Goal: Task Accomplishment & Management: Manage account settings

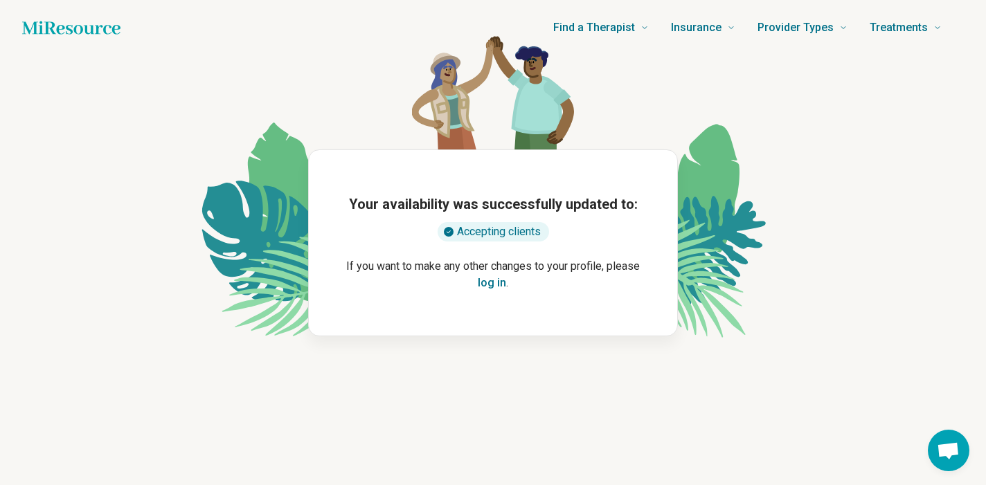
click at [493, 282] on button "log in" at bounding box center [492, 283] width 28 height 17
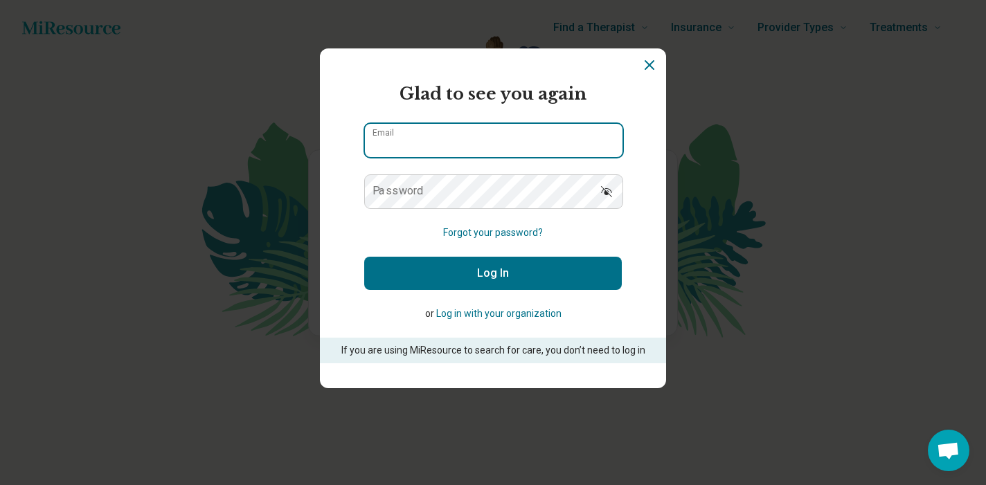
click at [453, 142] on input "Email" at bounding box center [494, 140] width 258 height 33
type input "**********"
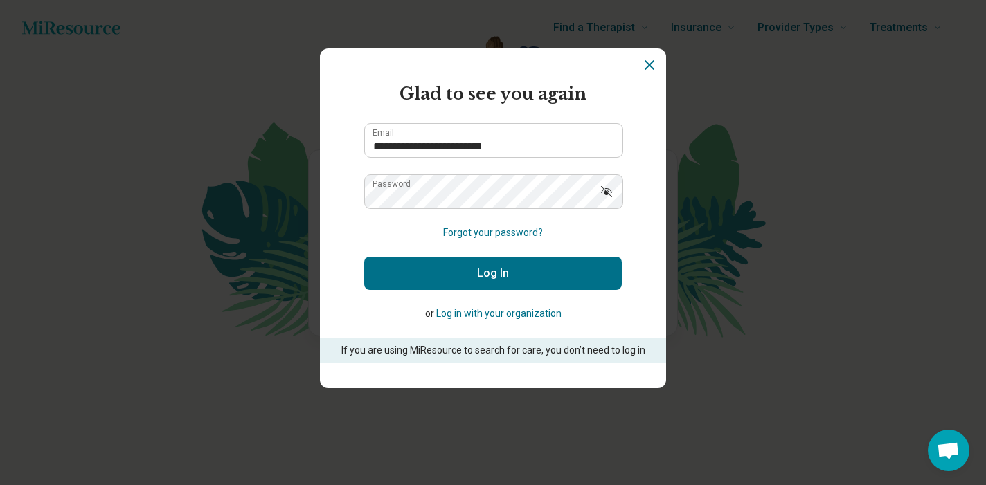
click at [469, 273] on button "Log In" at bounding box center [493, 273] width 258 height 33
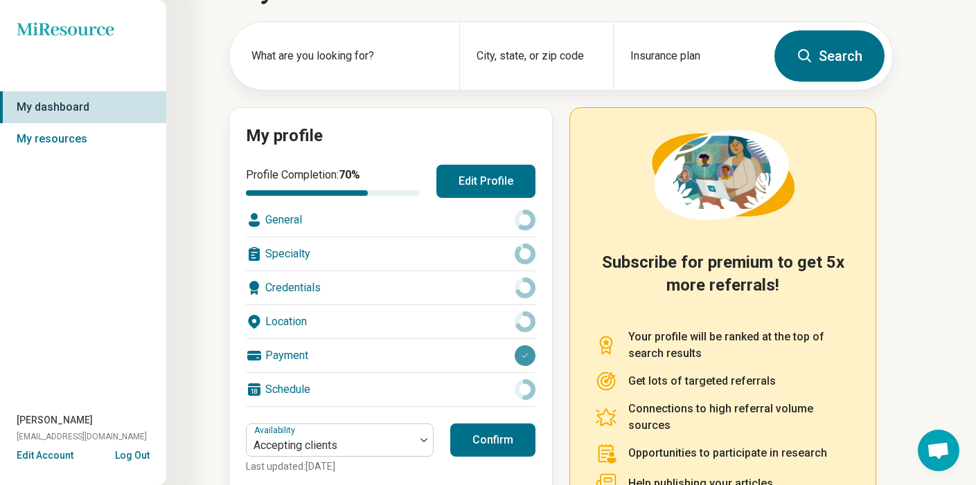
scroll to position [76, 0]
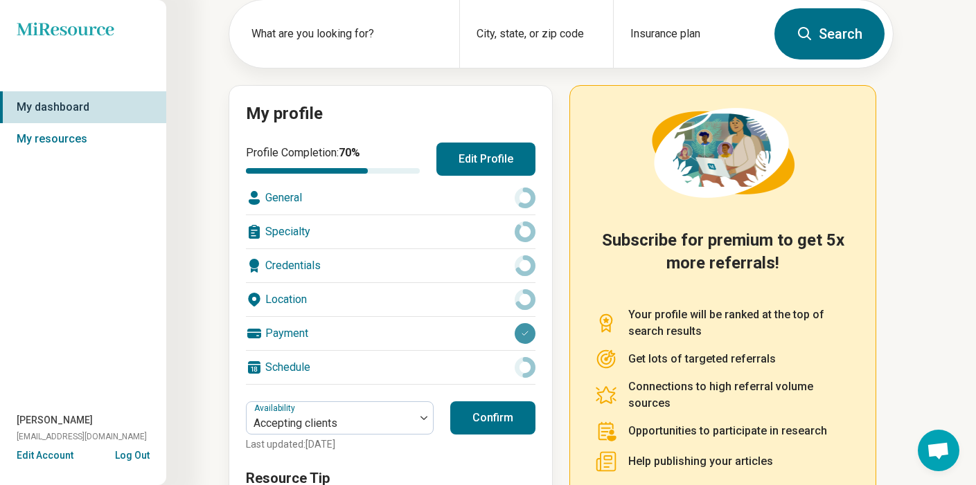
click at [521, 197] on icon at bounding box center [524, 198] width 21 height 21
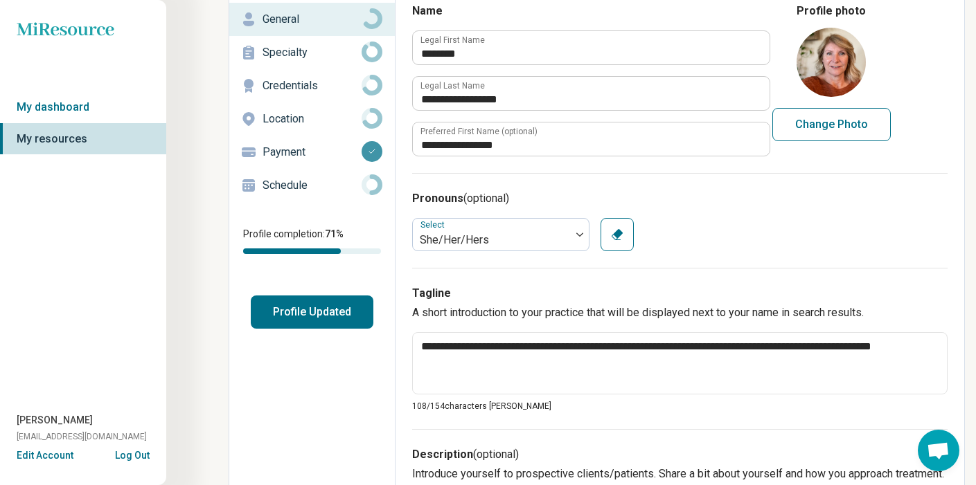
scroll to position [82, 0]
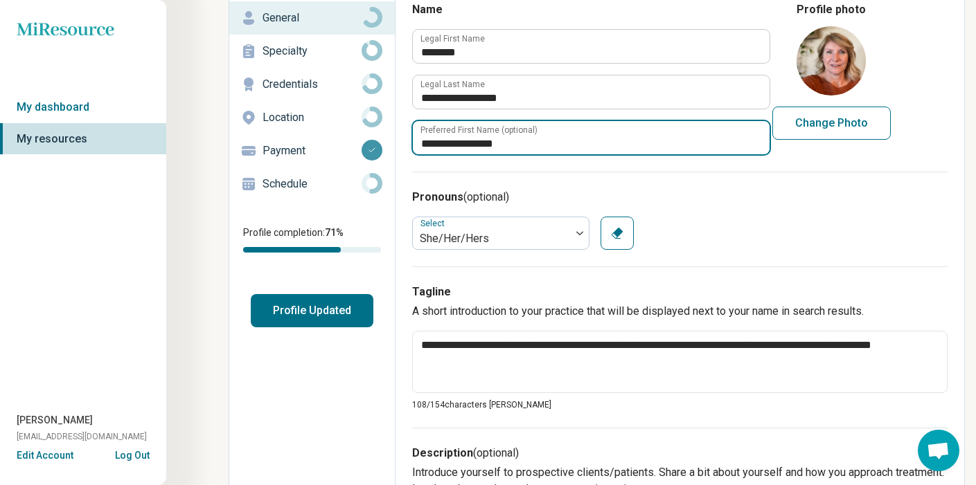
drag, startPoint x: 516, startPoint y: 144, endPoint x: 454, endPoint y: 145, distance: 62.3
click at [454, 145] on input "**********" at bounding box center [591, 137] width 357 height 33
type textarea "*"
type input "*"
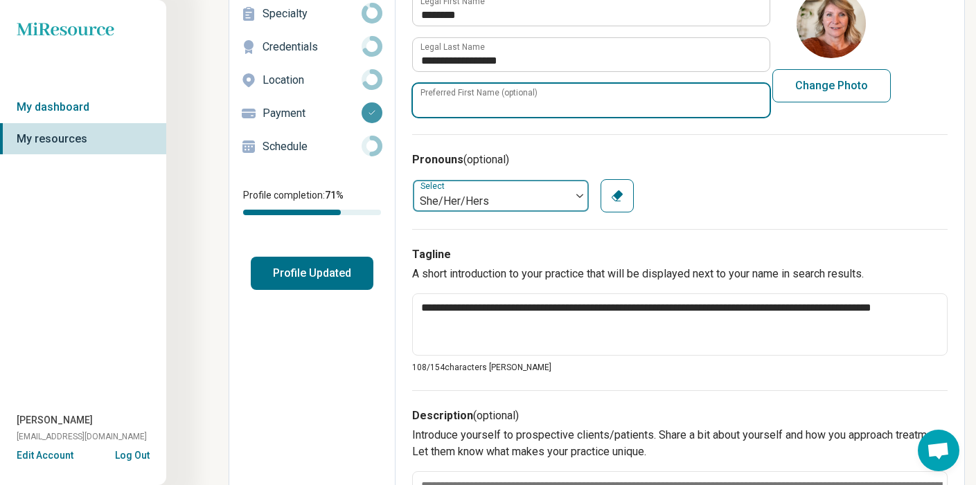
scroll to position [0, 0]
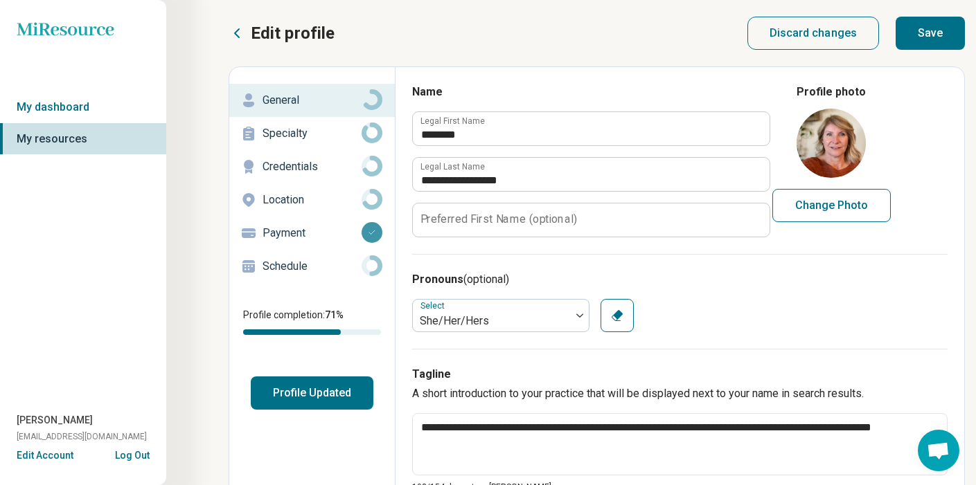
click at [925, 33] on button "Save" at bounding box center [929, 33] width 69 height 33
click at [282, 131] on p "Specialty" at bounding box center [311, 133] width 99 height 17
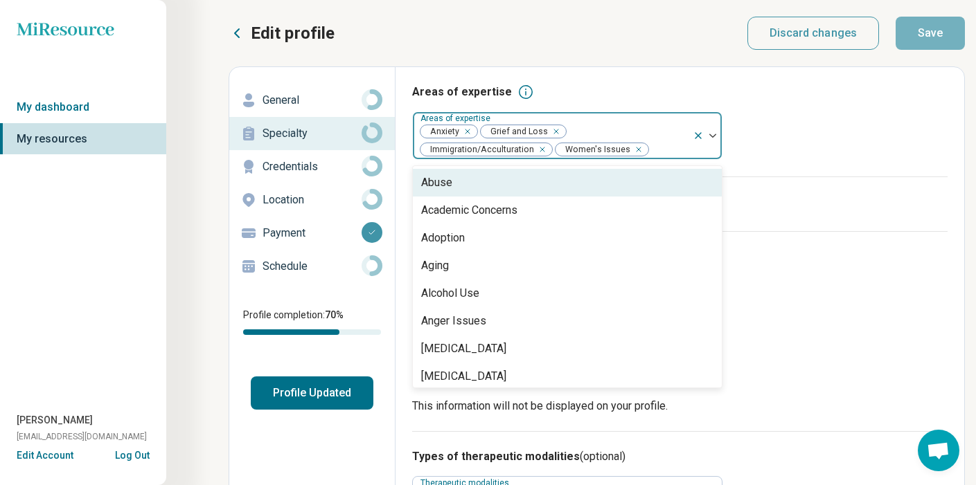
click at [712, 136] on img at bounding box center [712, 136] width 7 height 4
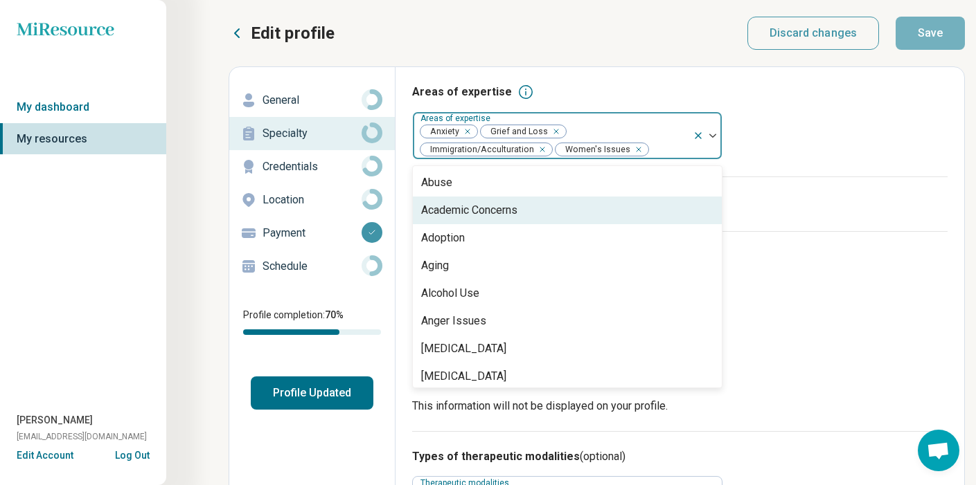
click at [654, 215] on div "Academic Concerns" at bounding box center [567, 211] width 309 height 28
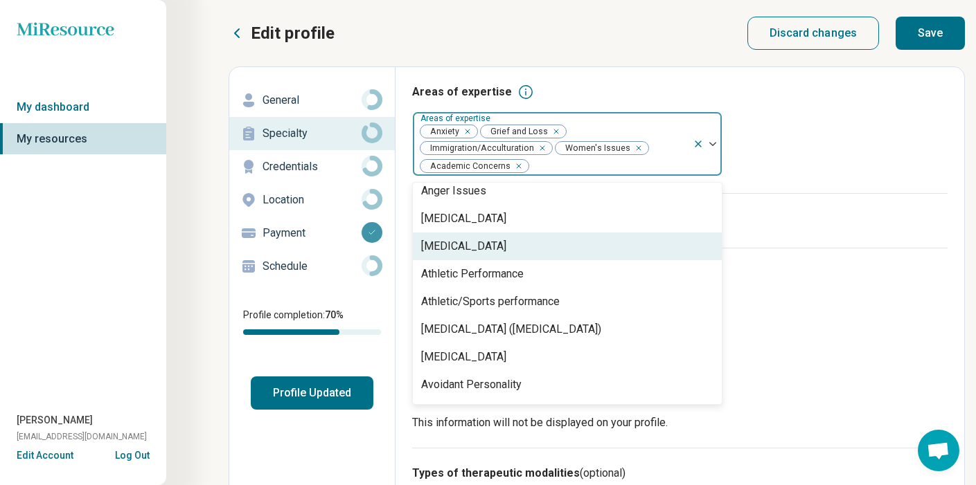
scroll to position [136, 0]
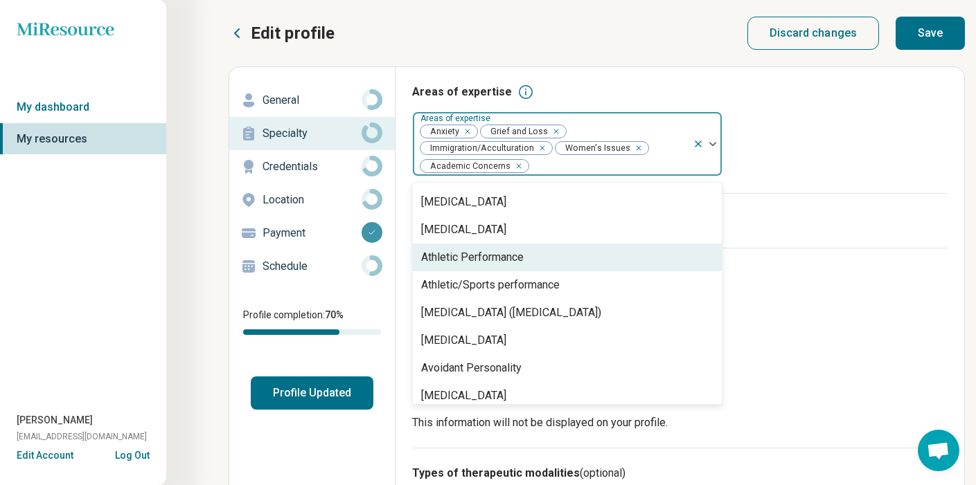
click at [584, 268] on div "Athletic Performance" at bounding box center [567, 258] width 309 height 28
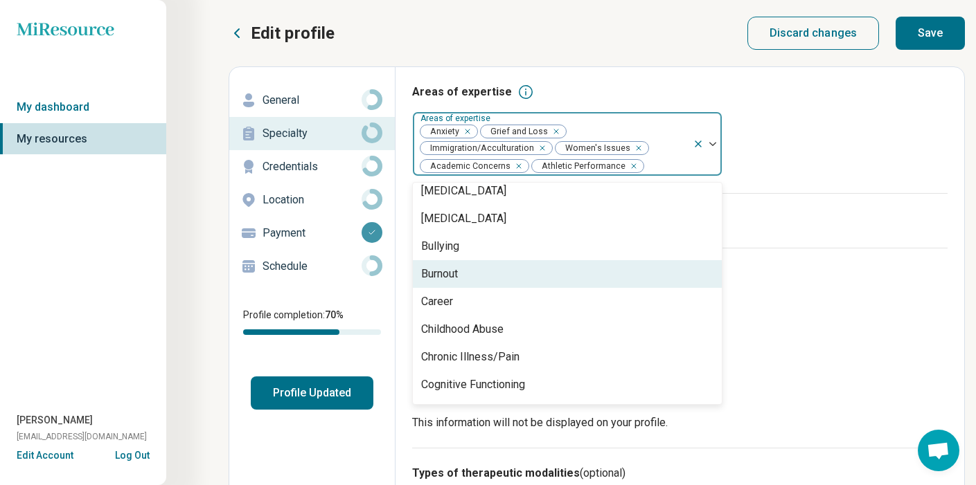
scroll to position [438, 0]
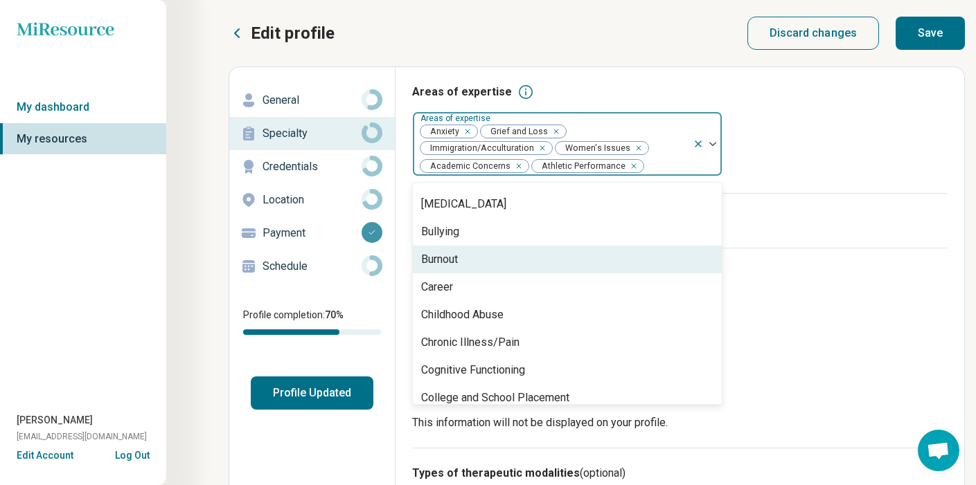
click at [567, 260] on div "Burnout" at bounding box center [567, 260] width 309 height 28
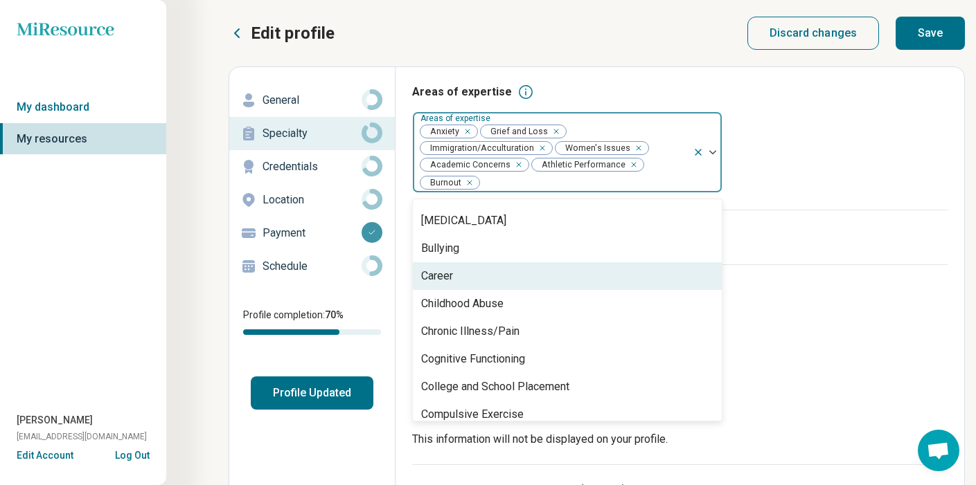
click at [564, 283] on div "Career" at bounding box center [567, 276] width 309 height 28
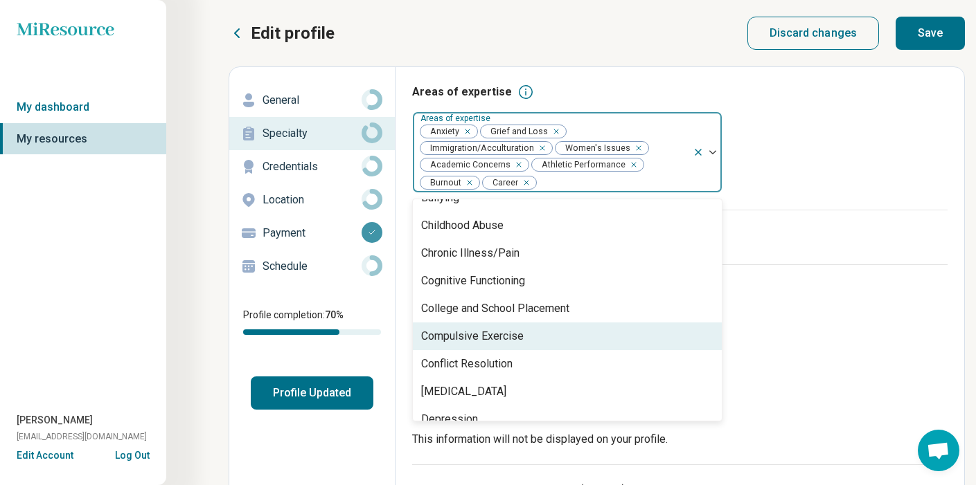
scroll to position [512, 0]
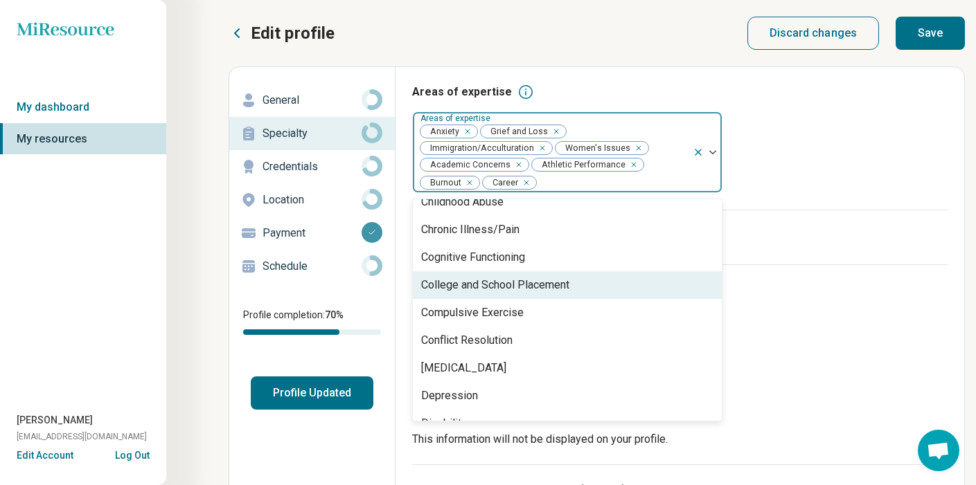
click at [543, 296] on div "College and School Placement" at bounding box center [567, 285] width 309 height 28
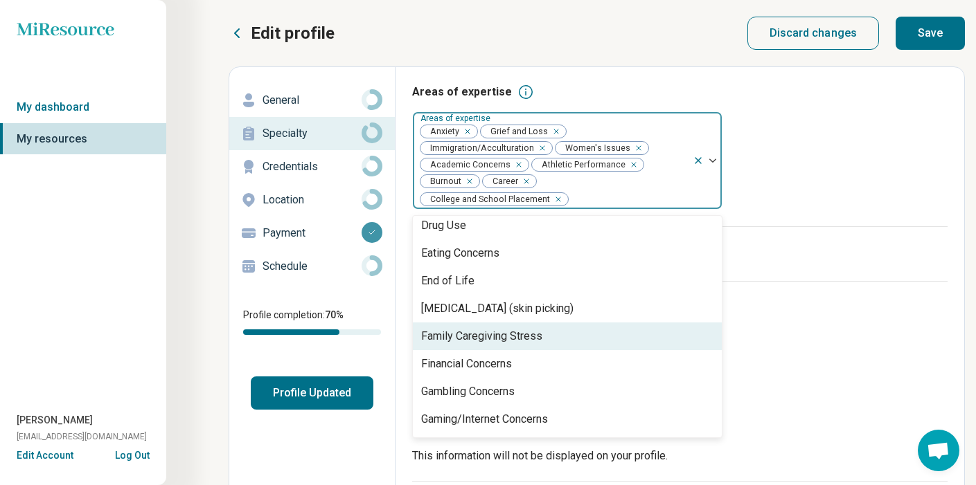
scroll to position [781, 0]
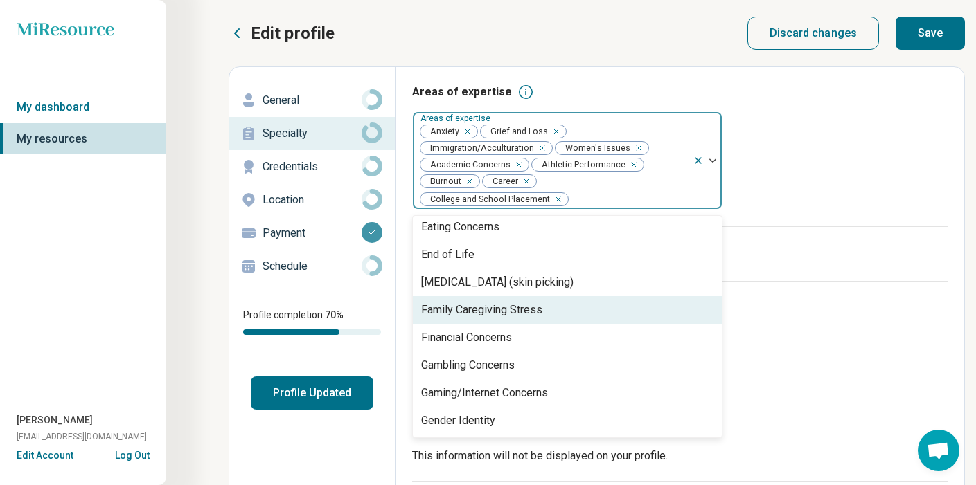
click at [521, 308] on div "Family Caregiving Stress" at bounding box center [481, 310] width 121 height 17
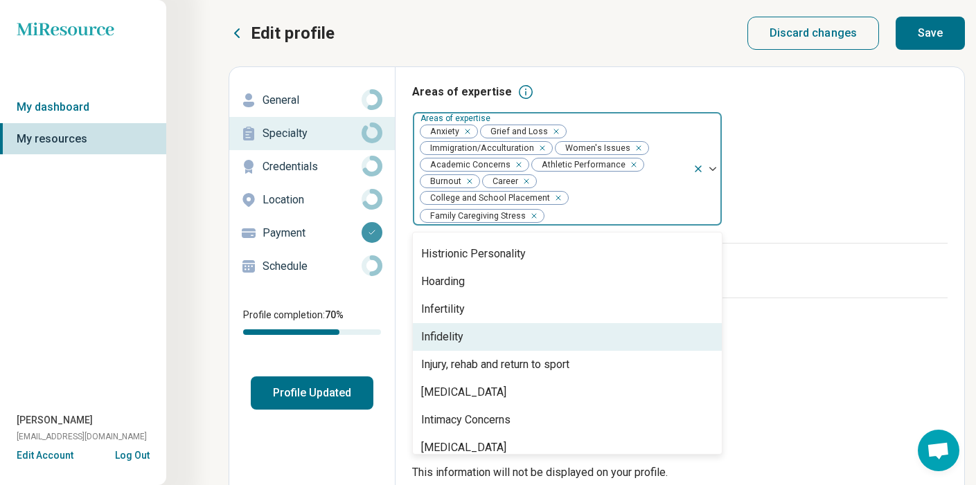
scroll to position [966, 0]
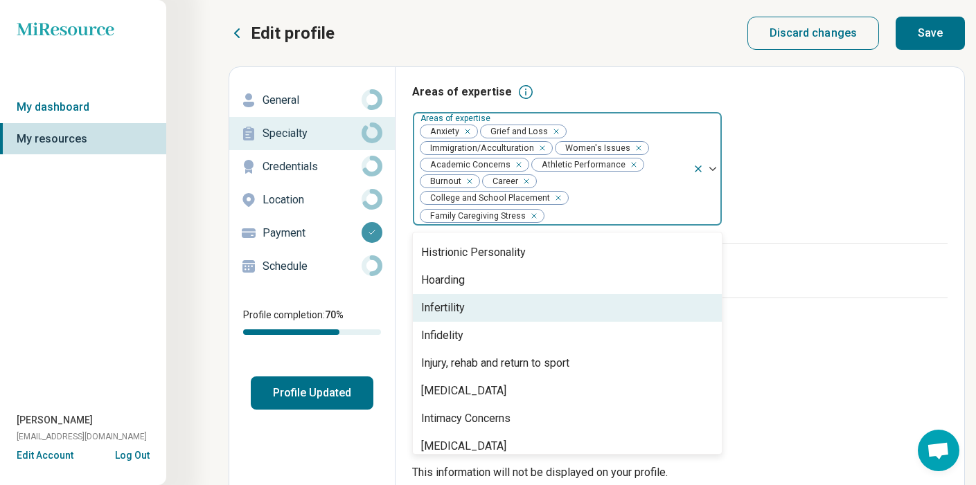
click at [514, 302] on div "Infertility" at bounding box center [567, 308] width 309 height 28
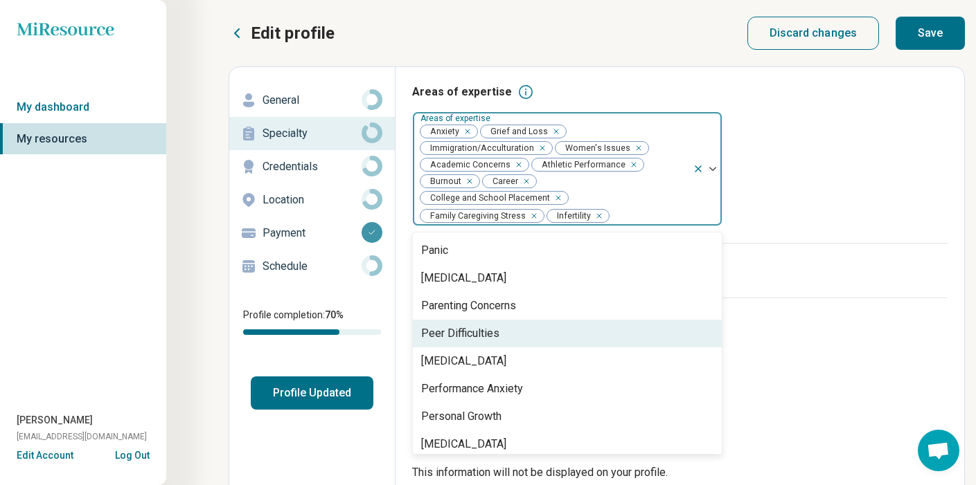
scroll to position [1384, 0]
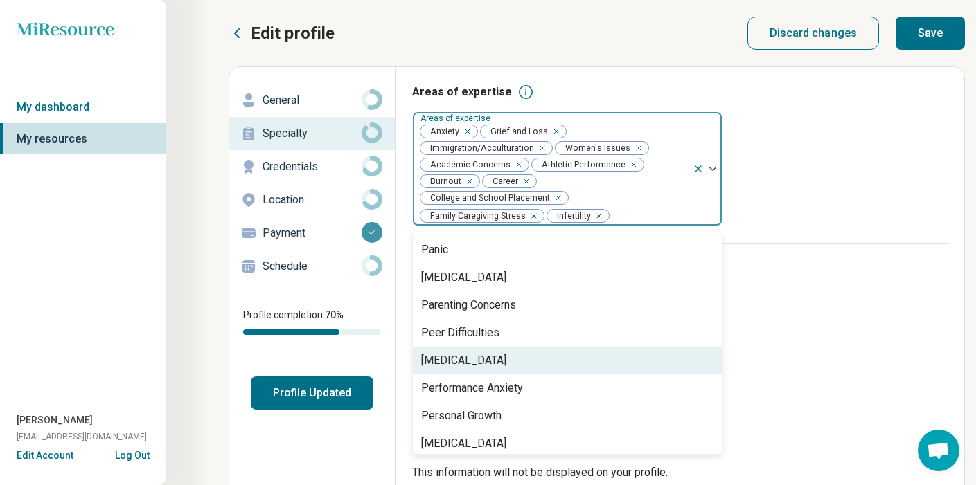
click at [486, 352] on div "[MEDICAL_DATA]" at bounding box center [463, 360] width 85 height 17
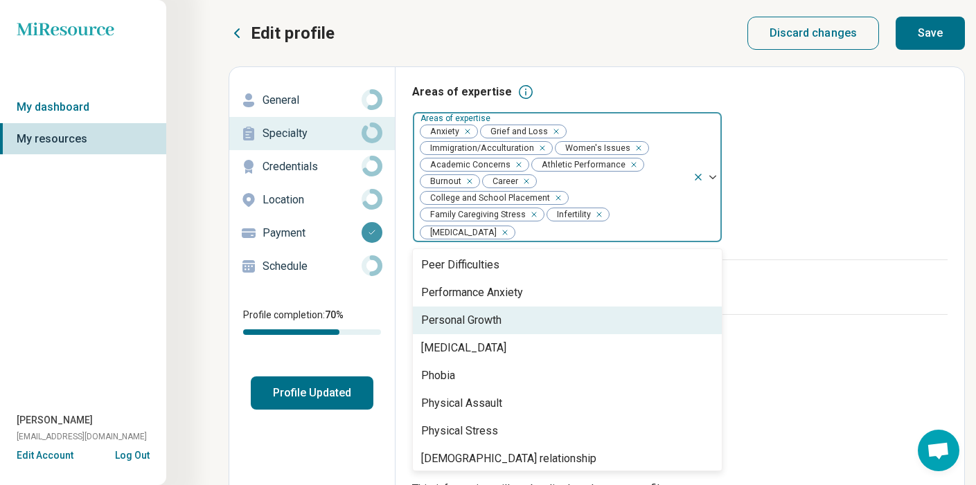
scroll to position [1474, 0]
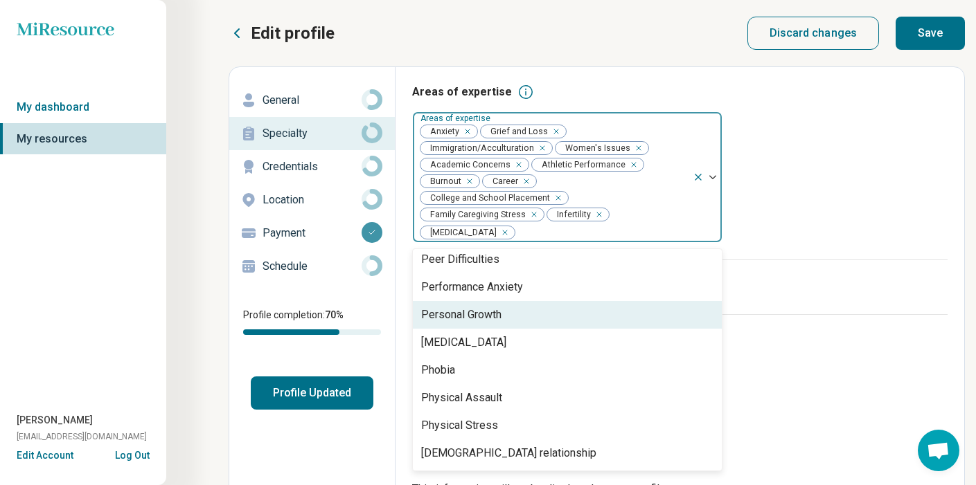
click at [491, 307] on div "Personal Growth" at bounding box center [461, 315] width 80 height 17
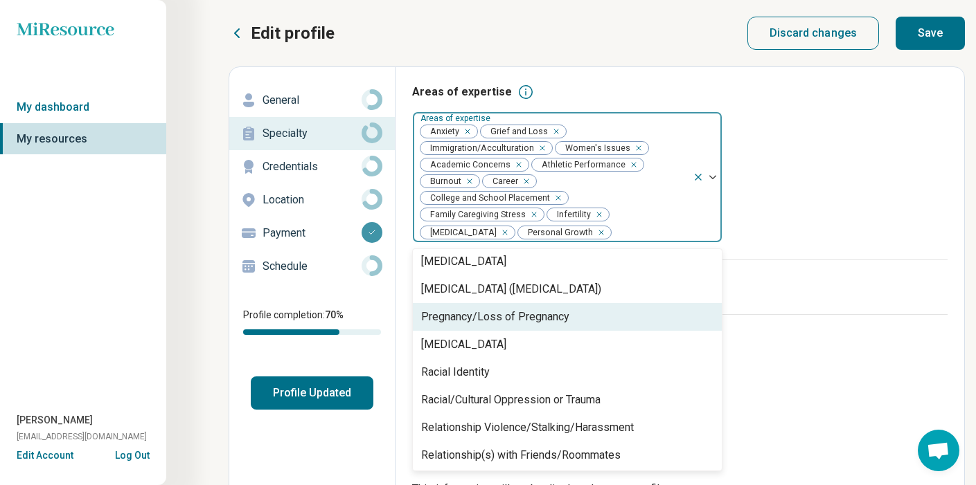
scroll to position [1667, 0]
click at [494, 307] on div "Pregnancy/Loss of Pregnancy" at bounding box center [495, 315] width 148 height 17
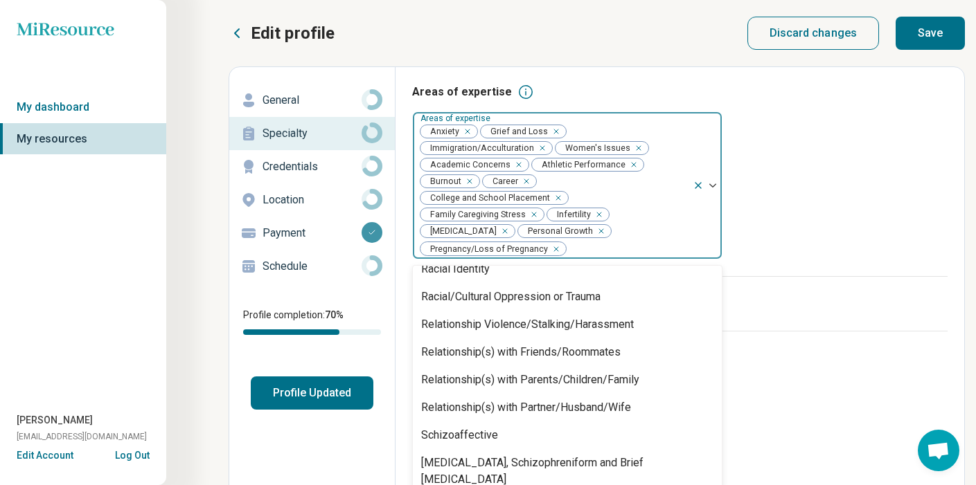
scroll to position [1756, 0]
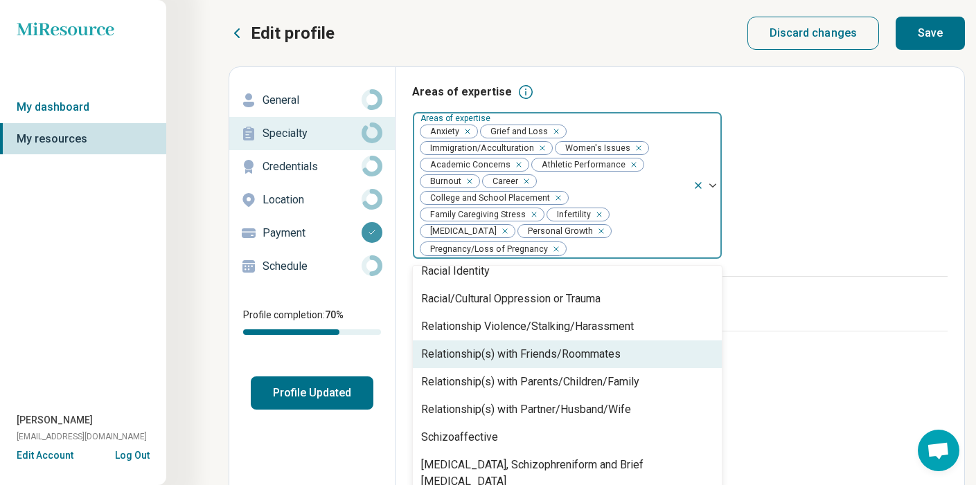
click at [489, 346] on div "Relationship(s) with Friends/Roommates" at bounding box center [520, 354] width 199 height 17
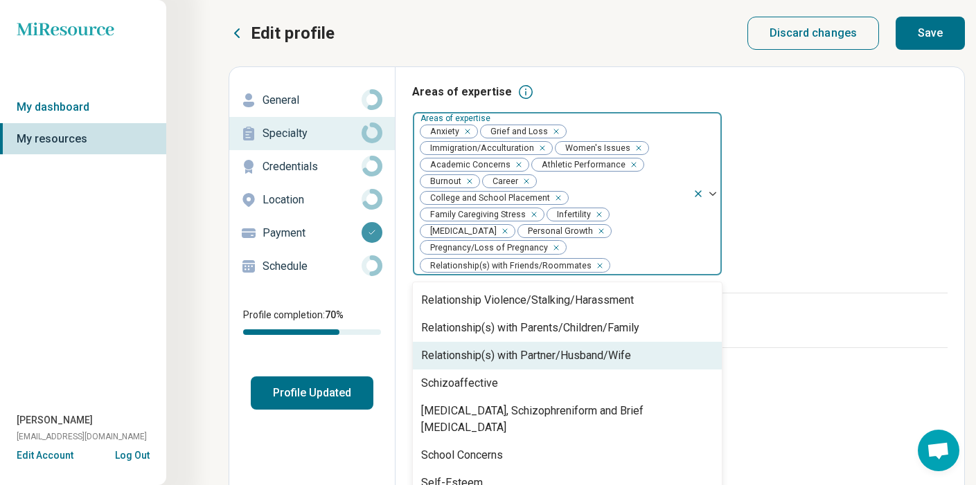
scroll to position [1802, 0]
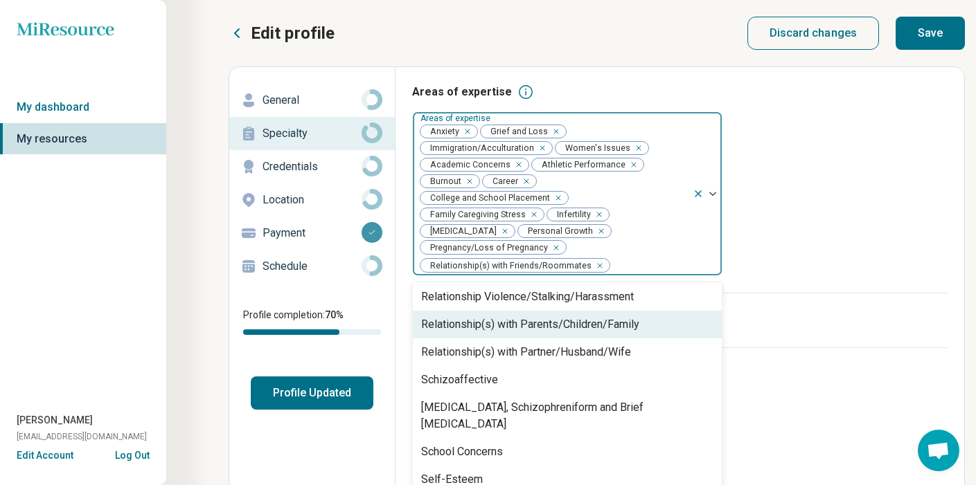
click at [500, 319] on div "Relationship(s) with Parents/Children/Family" at bounding box center [530, 324] width 218 height 17
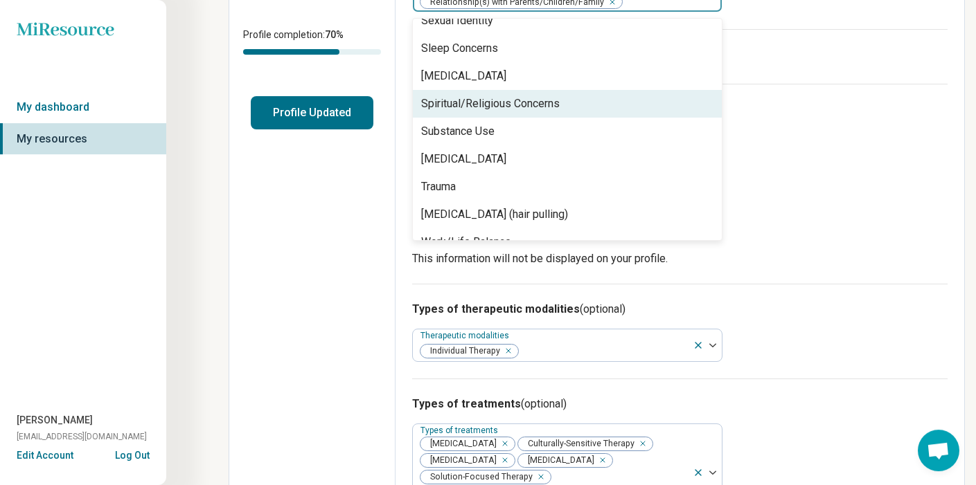
scroll to position [2110, 0]
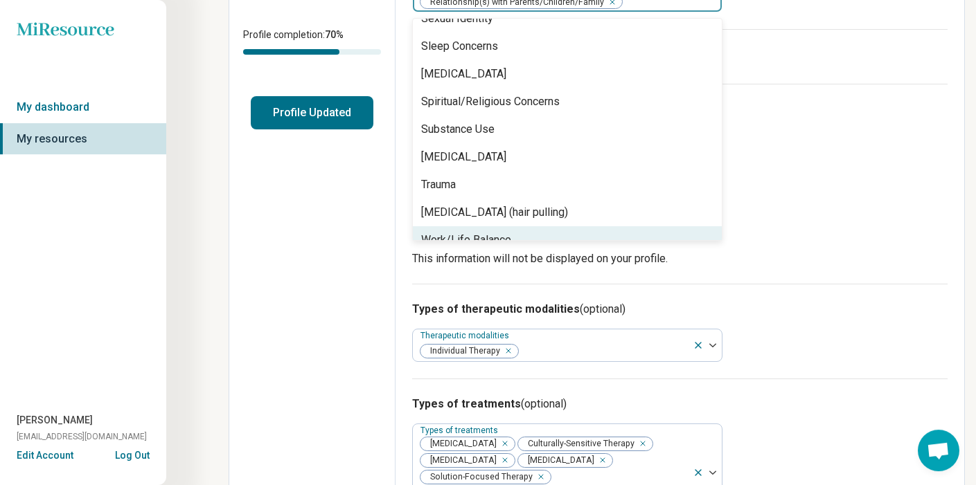
click at [519, 226] on div "Work/Life Balance" at bounding box center [567, 240] width 309 height 28
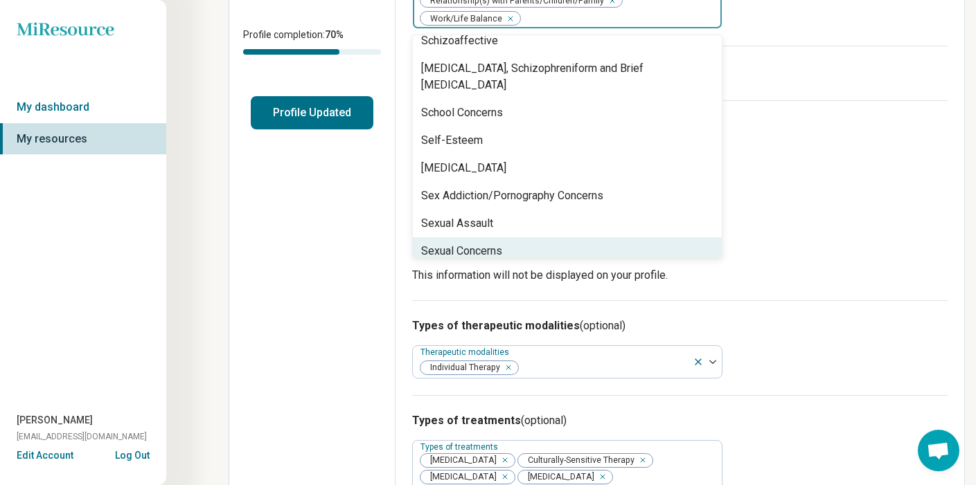
scroll to position [1860, 0]
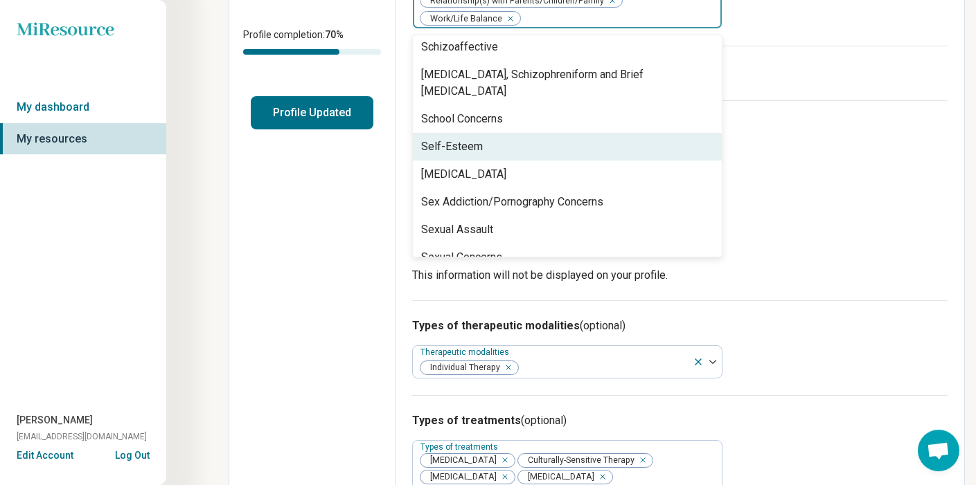
click at [532, 133] on div "Self-Esteem" at bounding box center [567, 147] width 309 height 28
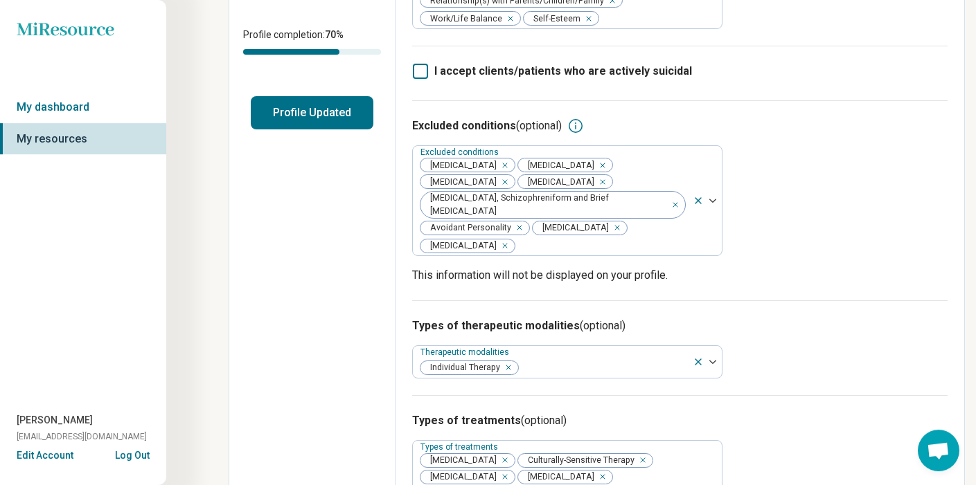
click at [815, 137] on div "Excluded conditions (optional) Excluded conditions [MEDICAL_DATA] [MEDICAL_DATA…" at bounding box center [679, 200] width 535 height 200
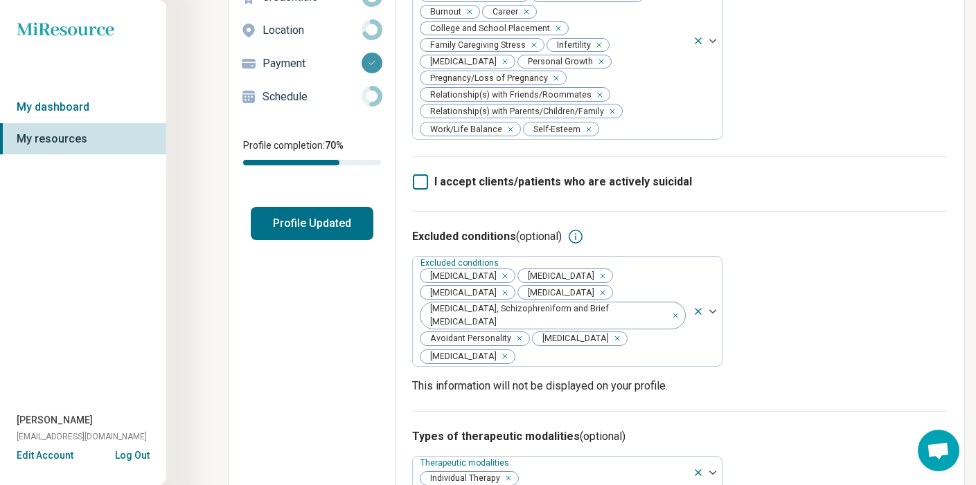
scroll to position [80, 0]
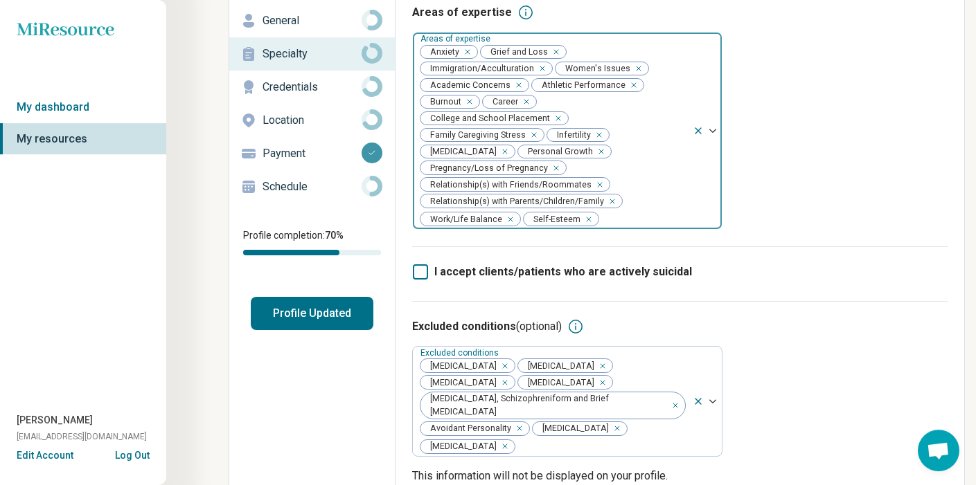
click at [559, 114] on icon "Remove [object Object]" at bounding box center [555, 119] width 10 height 10
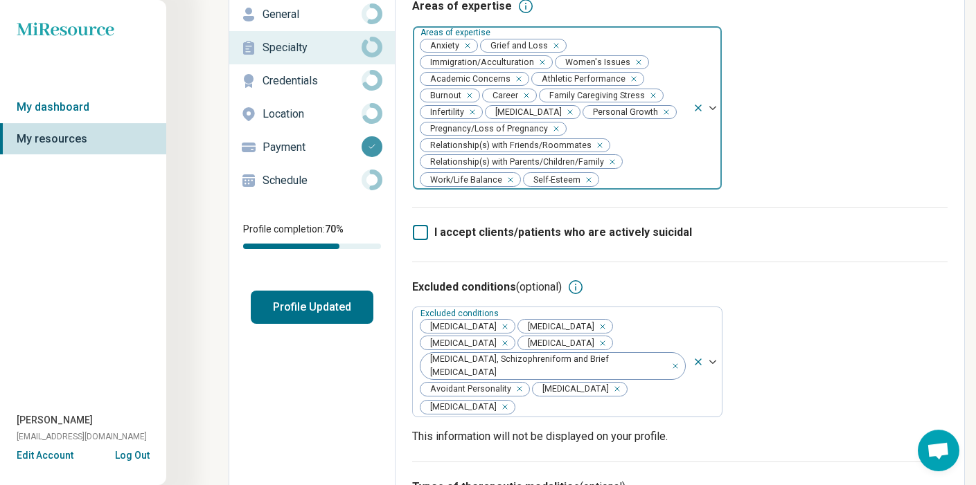
scroll to position [89, 0]
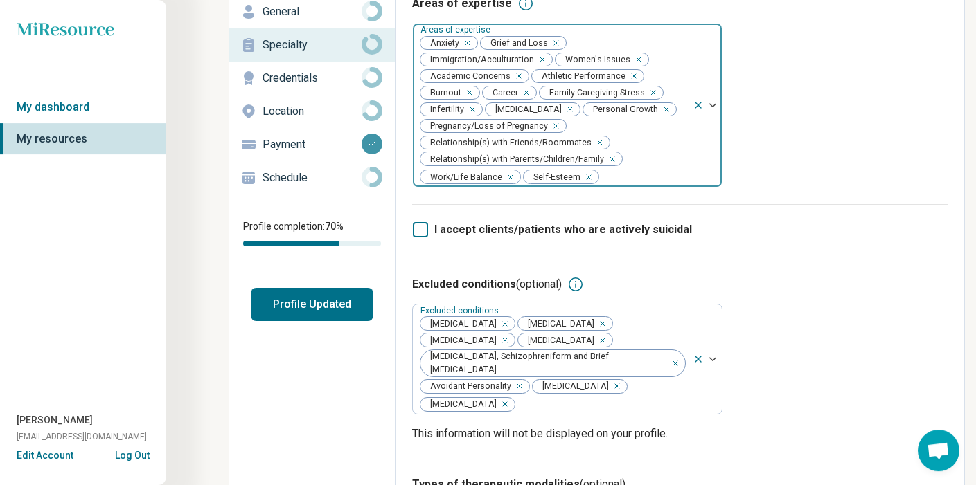
click at [714, 106] on img at bounding box center [712, 105] width 7 height 4
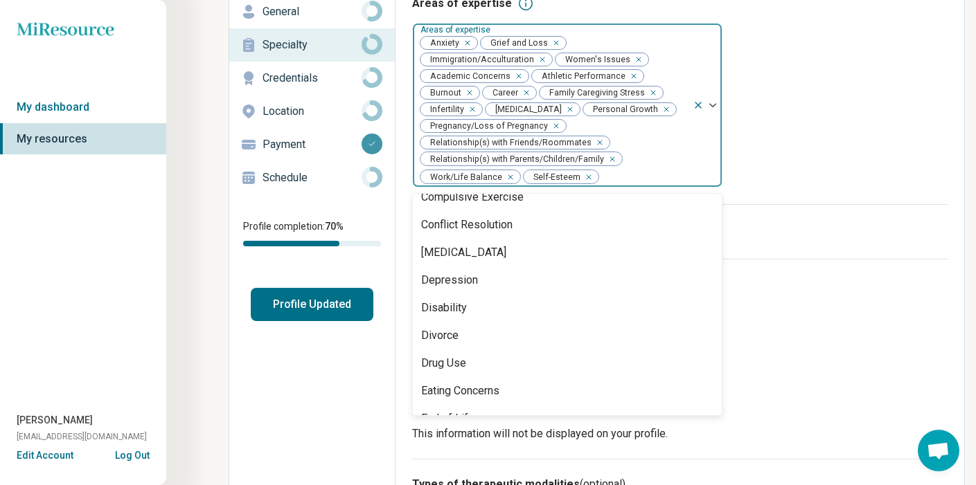
scroll to position [626, 0]
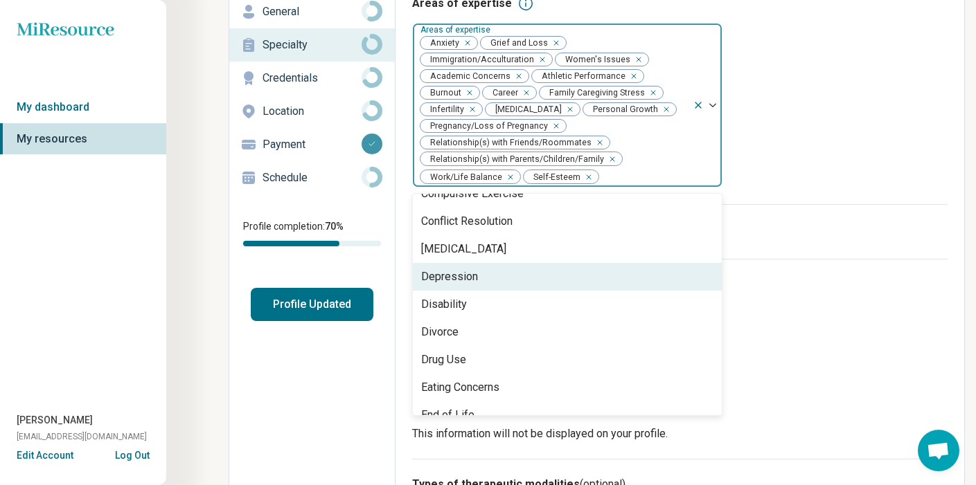
click at [555, 291] on div "Depression" at bounding box center [567, 277] width 309 height 28
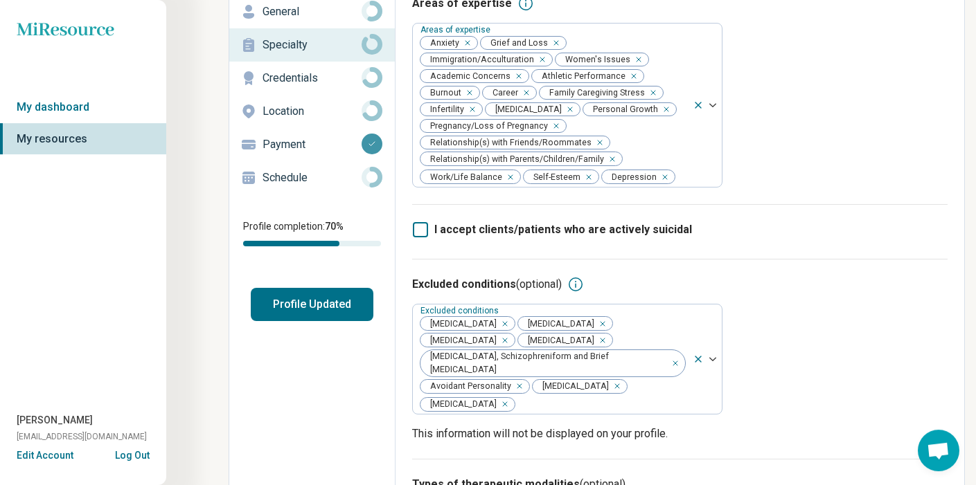
click at [861, 202] on div "Areas of expertise Areas of expertise [PERSON_NAME] and Loss Immigration/Accult…" at bounding box center [679, 99] width 535 height 209
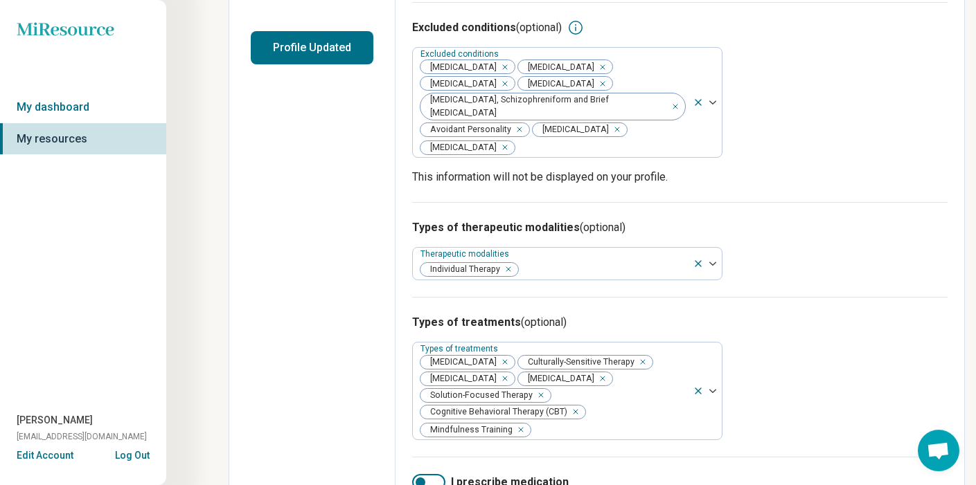
scroll to position [348, 0]
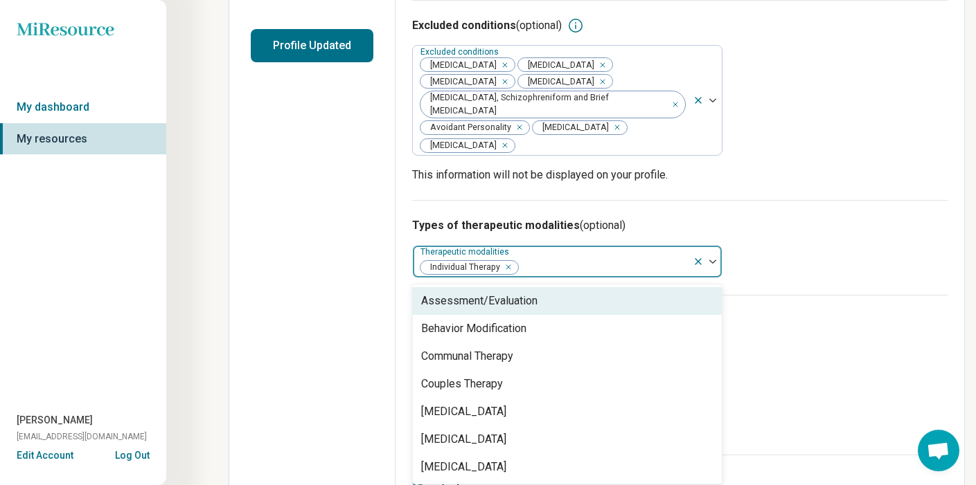
click at [713, 260] on img at bounding box center [712, 262] width 7 height 4
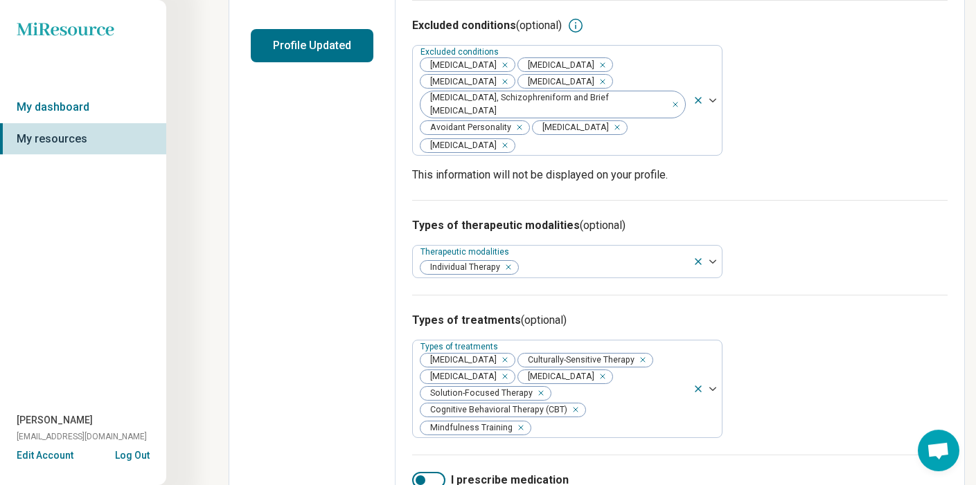
click at [866, 295] on div "Types of treatments (optional) Types of treatments [MEDICAL_DATA] Culturally-Se…" at bounding box center [679, 375] width 535 height 160
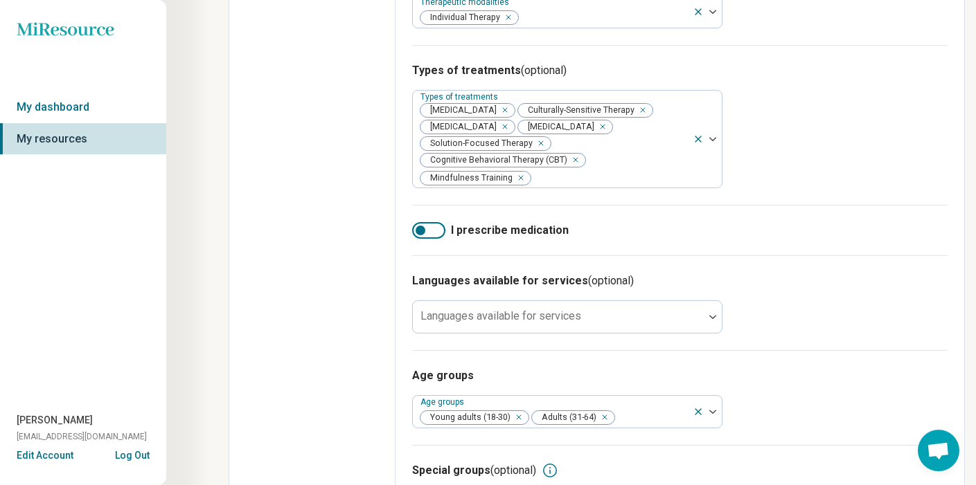
scroll to position [599, 0]
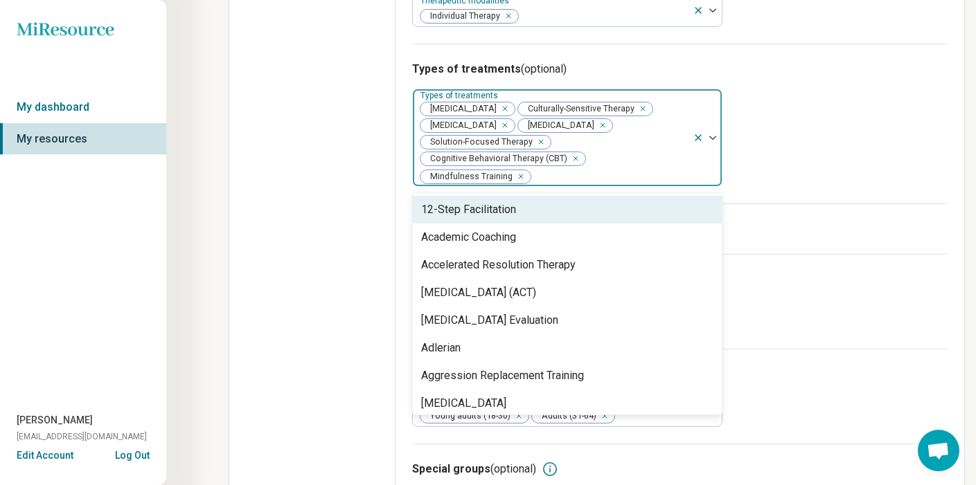
click at [714, 136] on img at bounding box center [712, 138] width 7 height 4
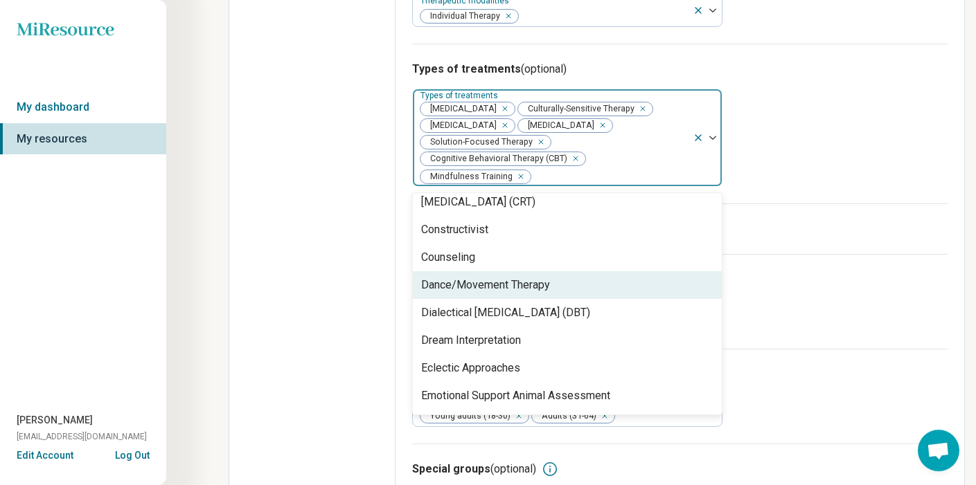
scroll to position [702, 0]
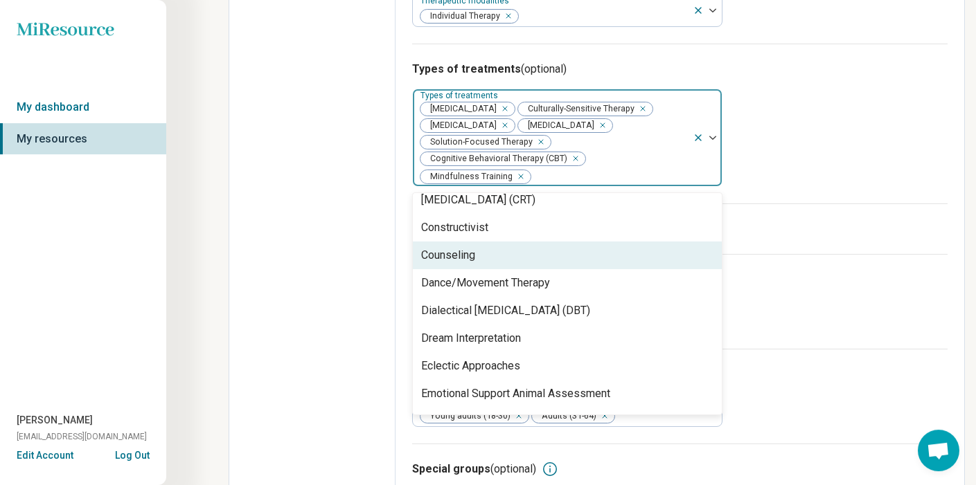
click at [665, 255] on div "Counseling" at bounding box center [567, 256] width 309 height 28
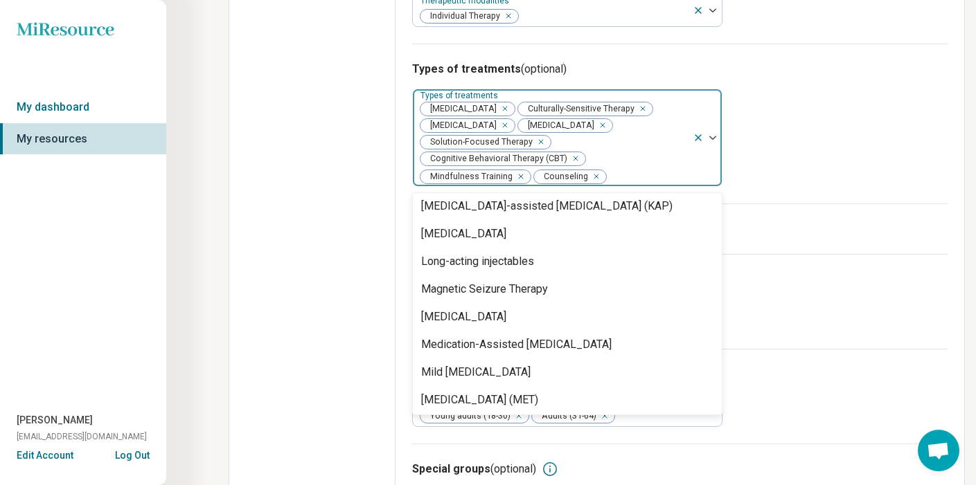
scroll to position [1553, 0]
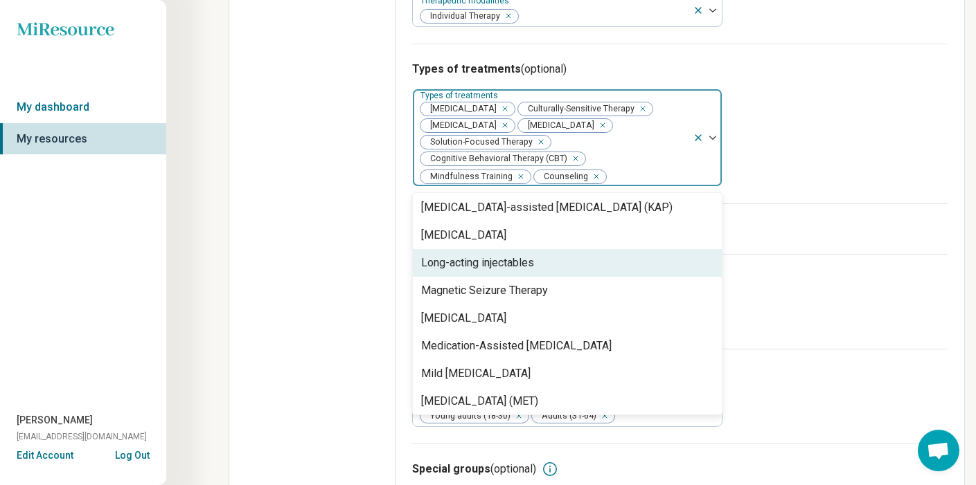
click at [855, 213] on div "I prescribe medication" at bounding box center [679, 229] width 535 height 51
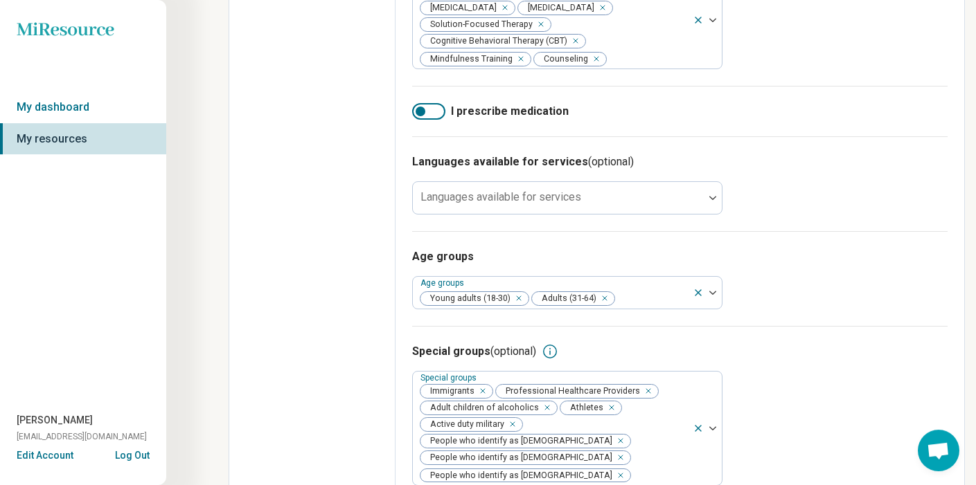
scroll to position [733, 0]
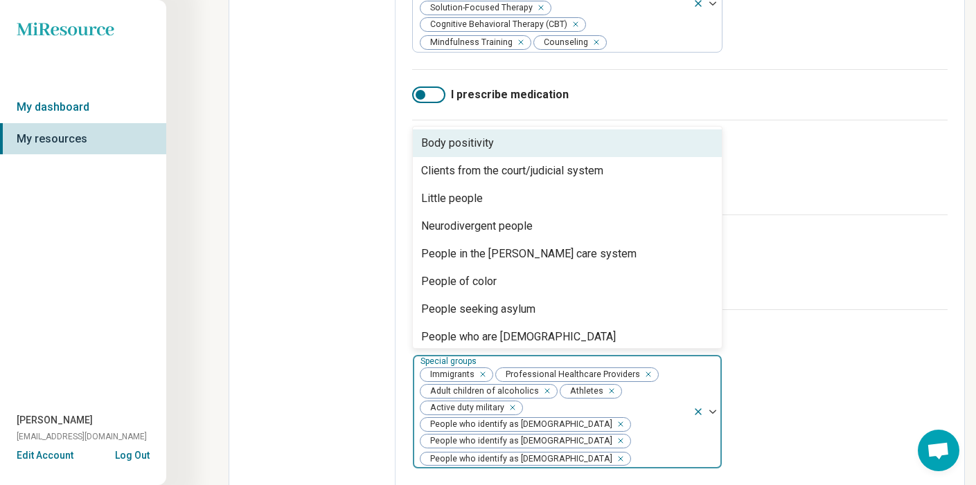
click at [712, 399] on div at bounding box center [706, 412] width 29 height 114
click at [712, 410] on img at bounding box center [712, 412] width 7 height 4
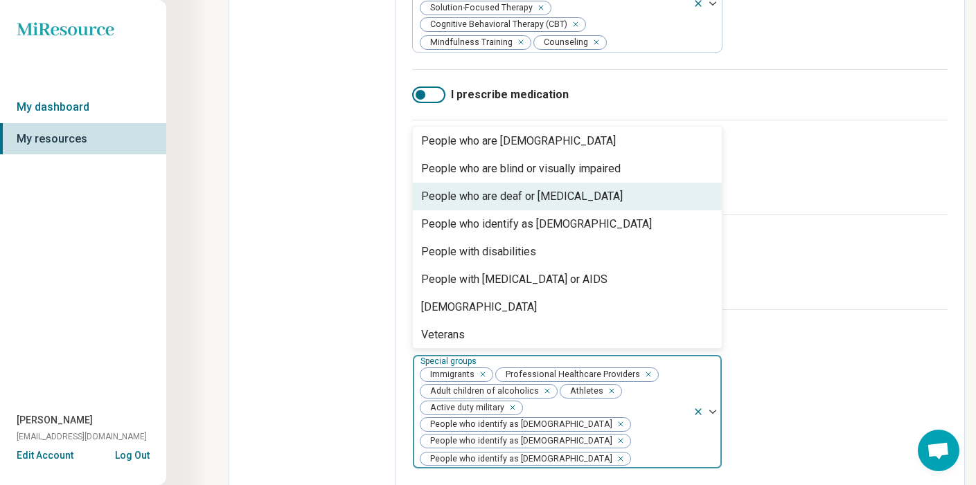
scroll to position [199, 0]
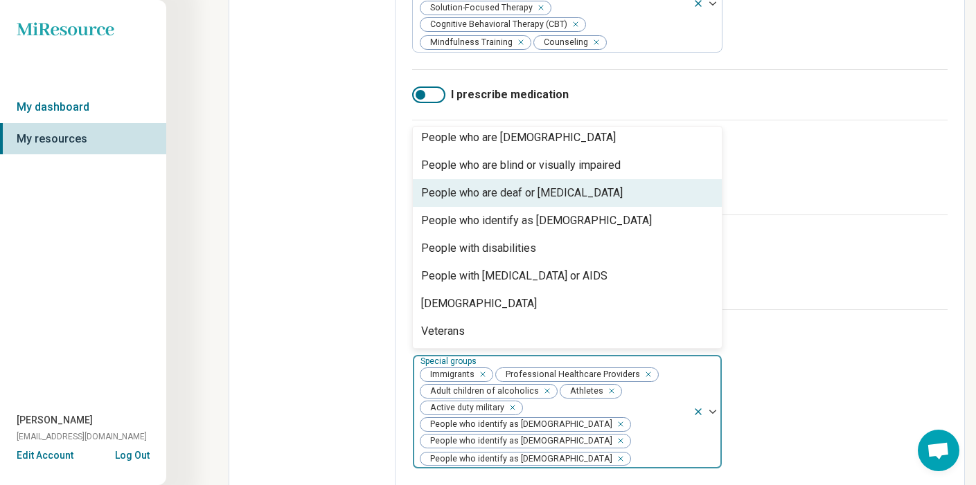
click at [865, 195] on div "Languages available for services (optional) Languages available for services" at bounding box center [679, 167] width 535 height 95
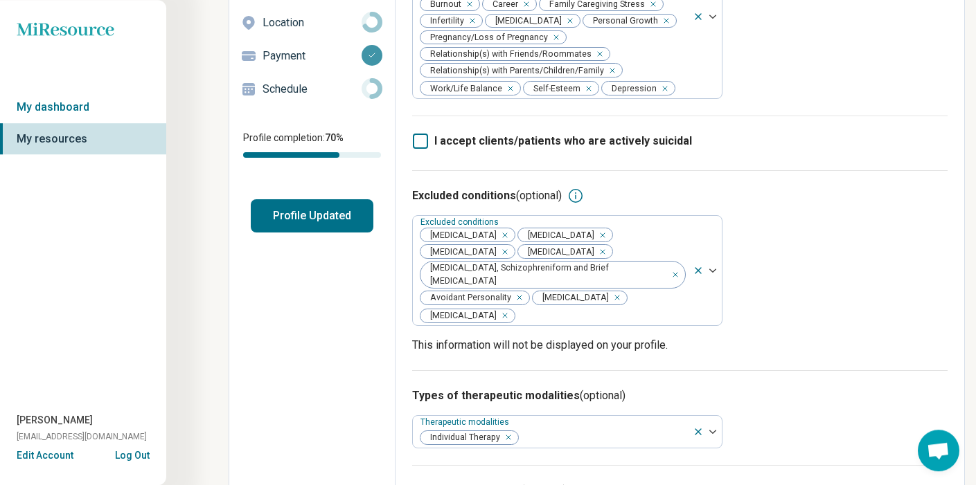
scroll to position [0, 0]
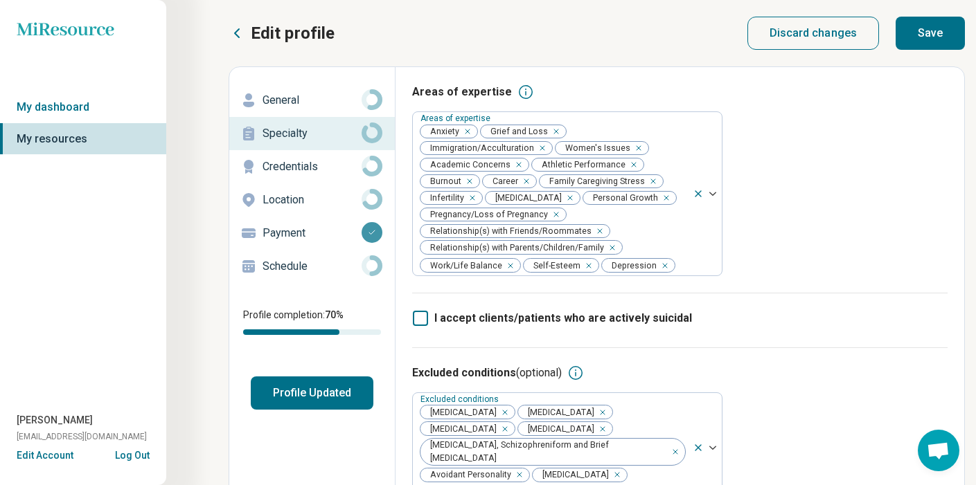
click at [940, 35] on button "Save" at bounding box center [929, 33] width 69 height 33
click at [370, 170] on icon at bounding box center [371, 166] width 21 height 21
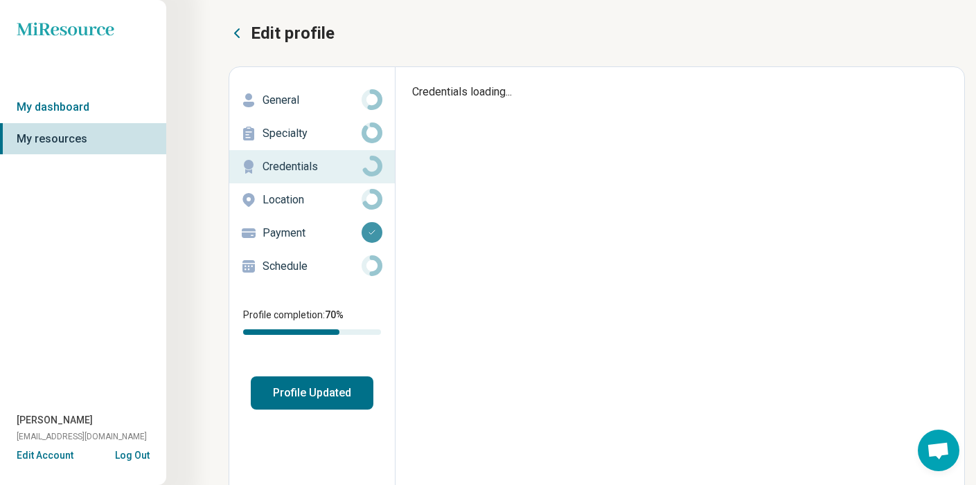
type textarea "*"
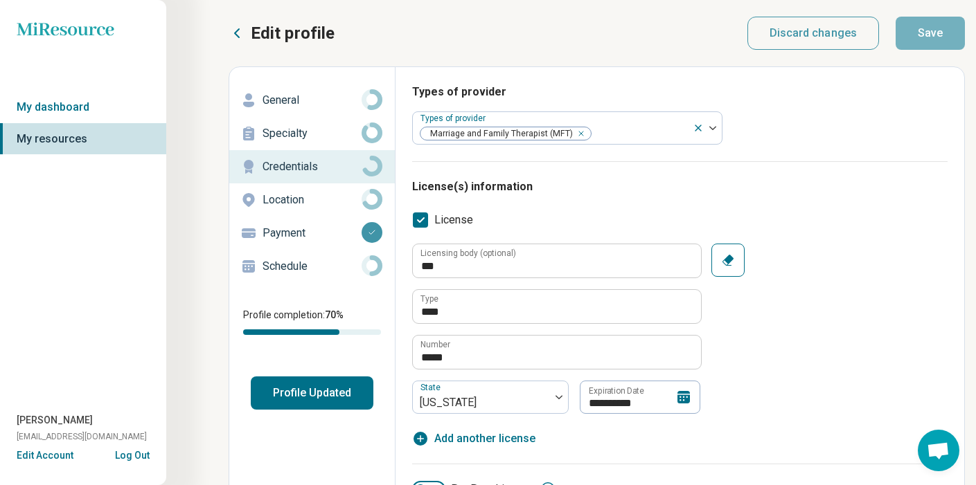
click at [298, 199] on p "Location" at bounding box center [311, 200] width 99 height 17
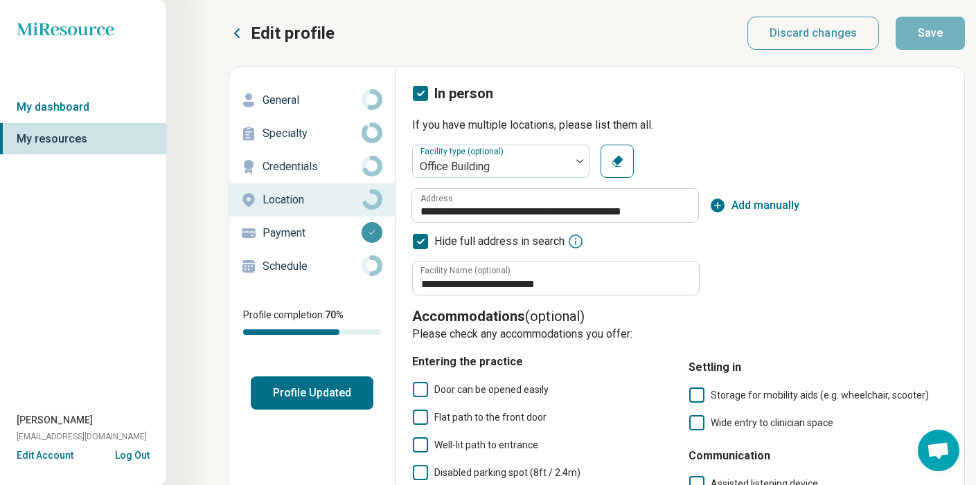
click at [287, 229] on p "Payment" at bounding box center [311, 233] width 99 height 17
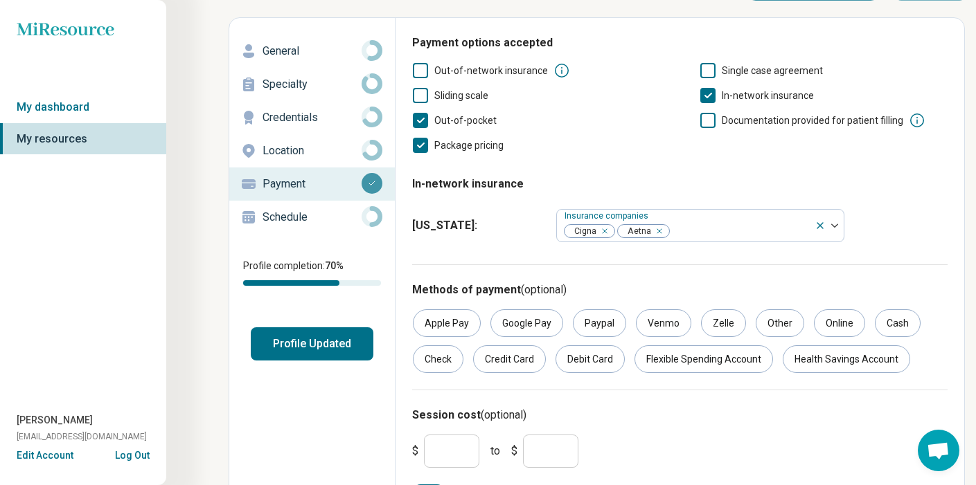
scroll to position [81, 0]
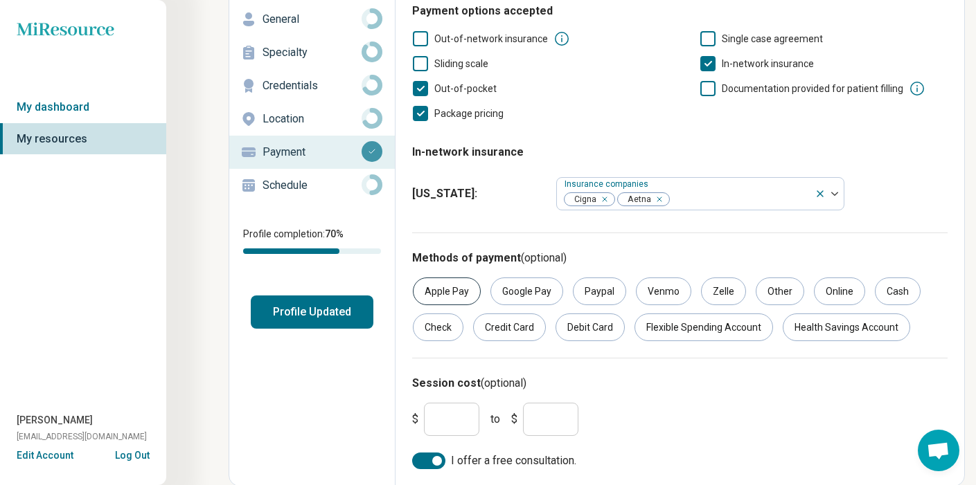
click at [431, 294] on div "Apple Pay" at bounding box center [447, 292] width 68 height 28
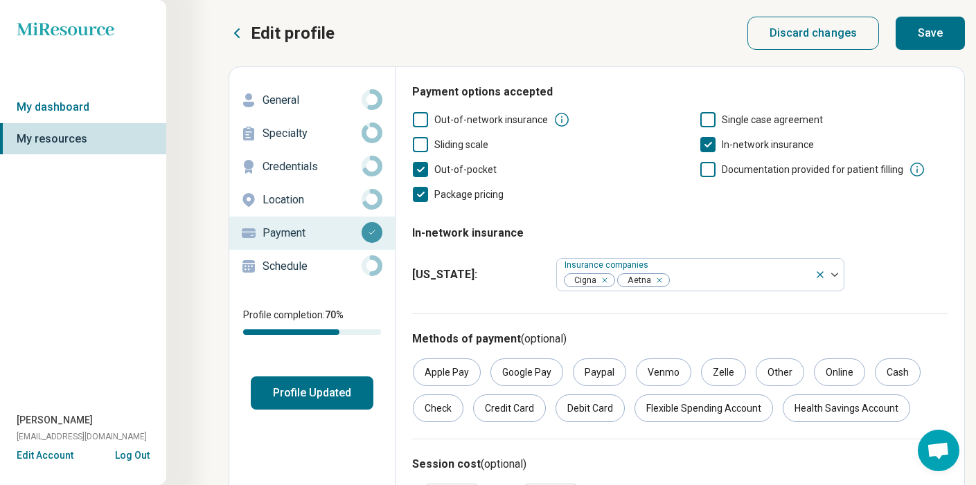
click at [919, 33] on button "Save" at bounding box center [929, 33] width 69 height 33
click at [291, 267] on p "Schedule" at bounding box center [311, 266] width 99 height 17
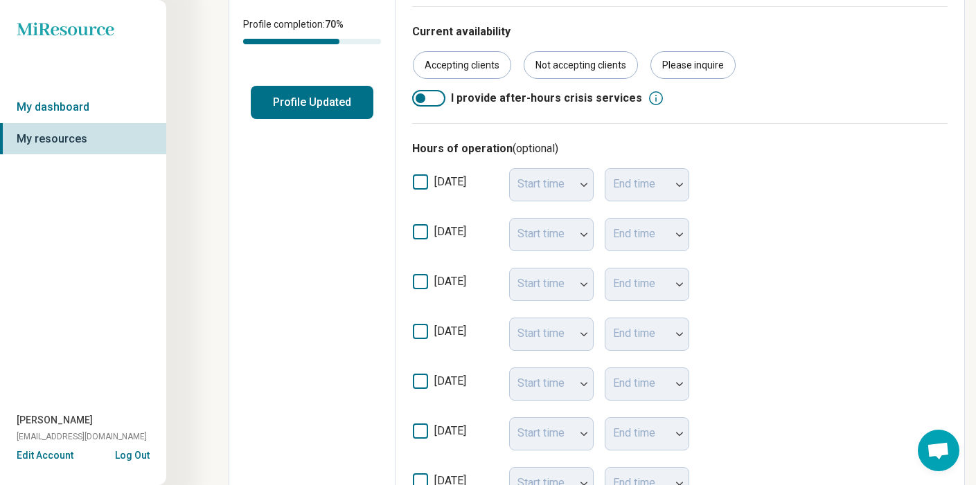
scroll to position [282, 0]
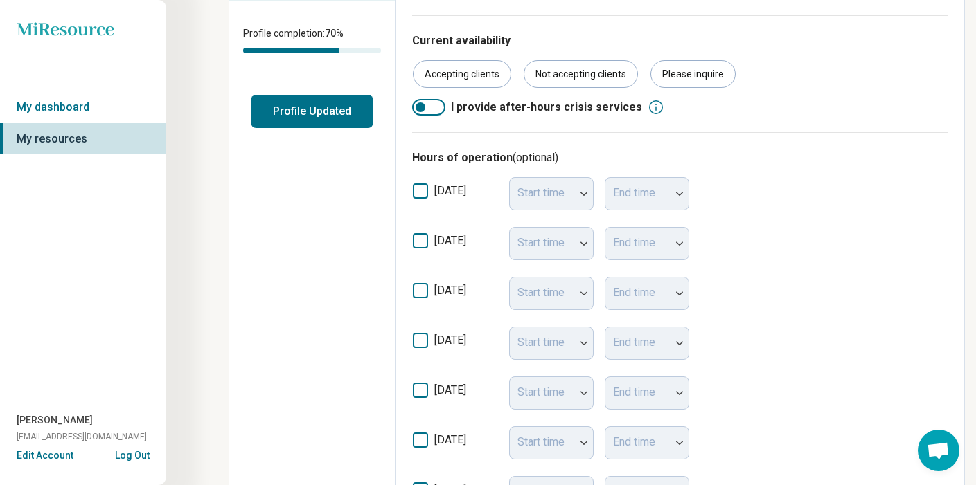
click at [420, 289] on icon at bounding box center [420, 290] width 15 height 15
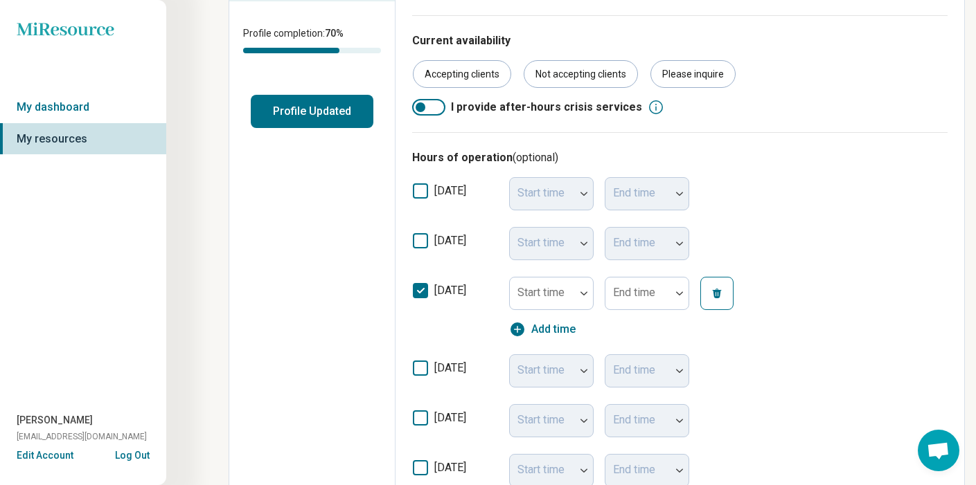
scroll to position [8, 4]
click at [583, 289] on div at bounding box center [584, 294] width 18 height 32
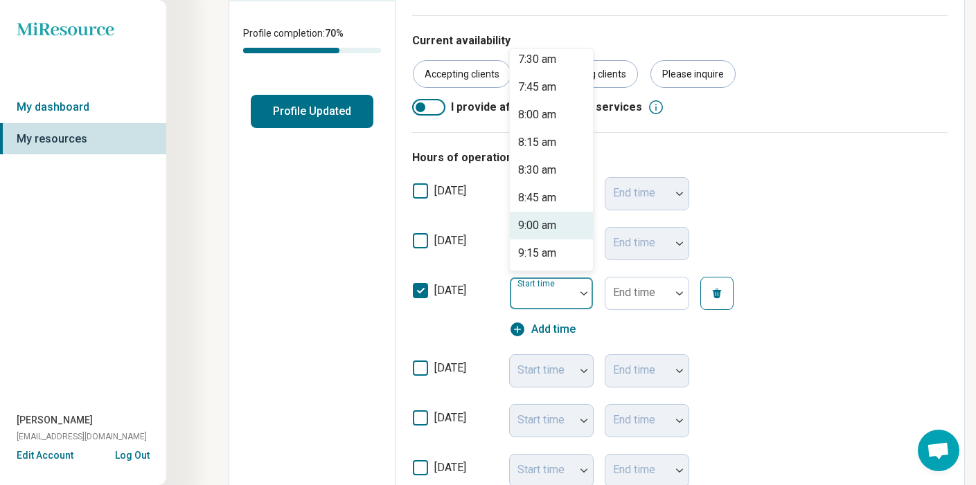
scroll to position [840, 0]
click at [552, 228] on div "9:00 am" at bounding box center [537, 223] width 38 height 17
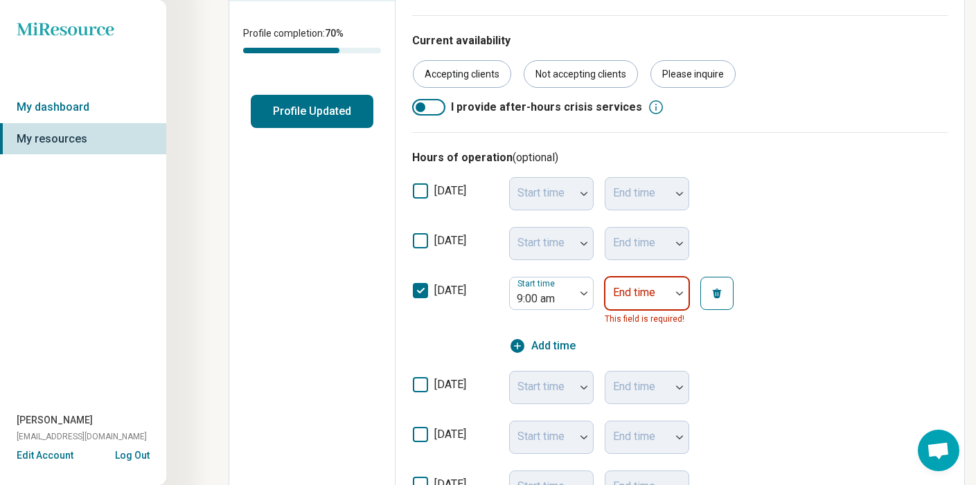
click at [677, 292] on div at bounding box center [679, 294] width 18 height 32
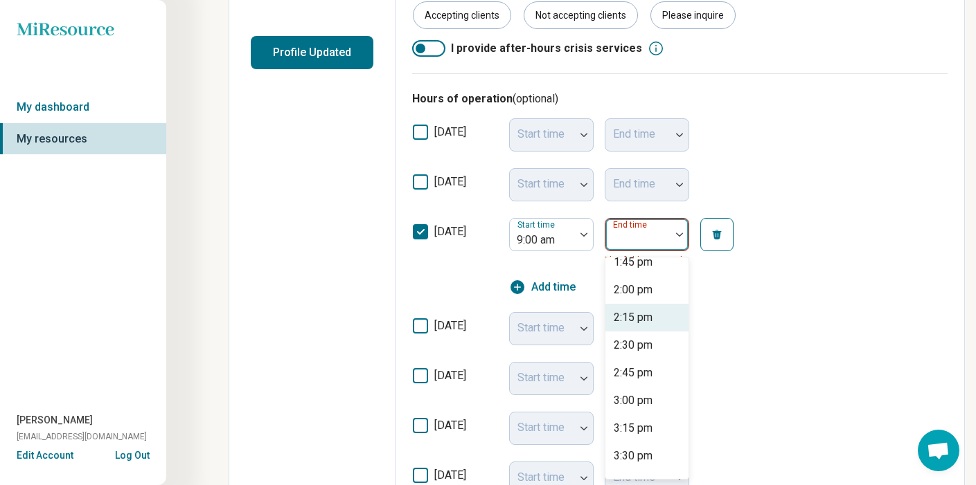
scroll to position [513, 0]
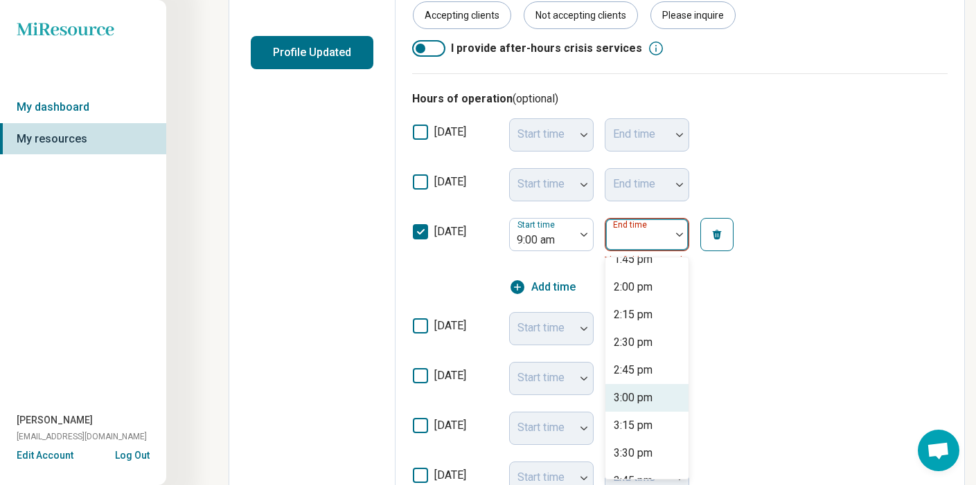
click at [632, 395] on div "3:00 pm" at bounding box center [632, 398] width 39 height 17
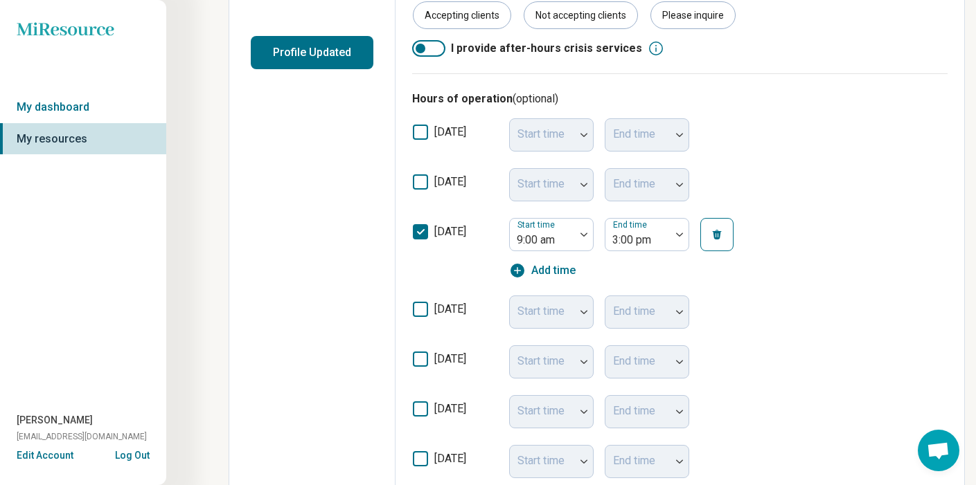
click at [414, 304] on icon at bounding box center [420, 309] width 15 height 15
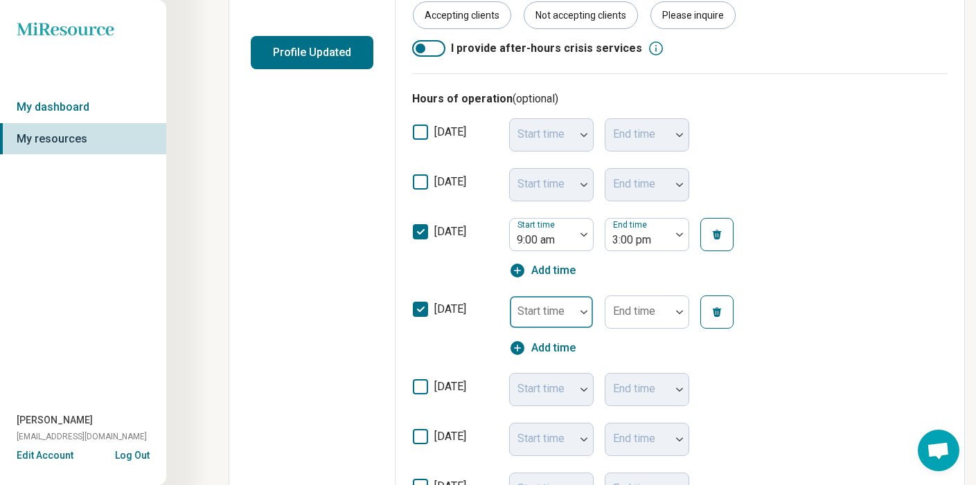
click at [579, 312] on div at bounding box center [584, 312] width 18 height 4
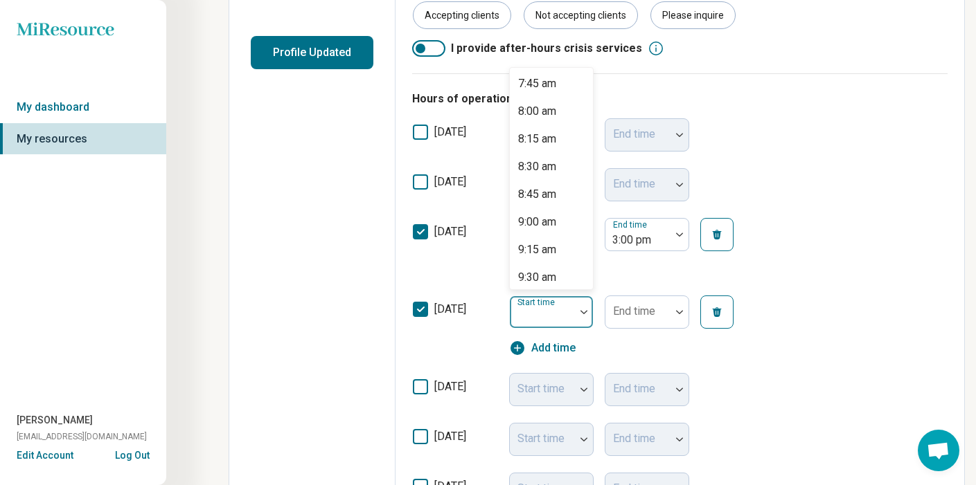
scroll to position [870, 0]
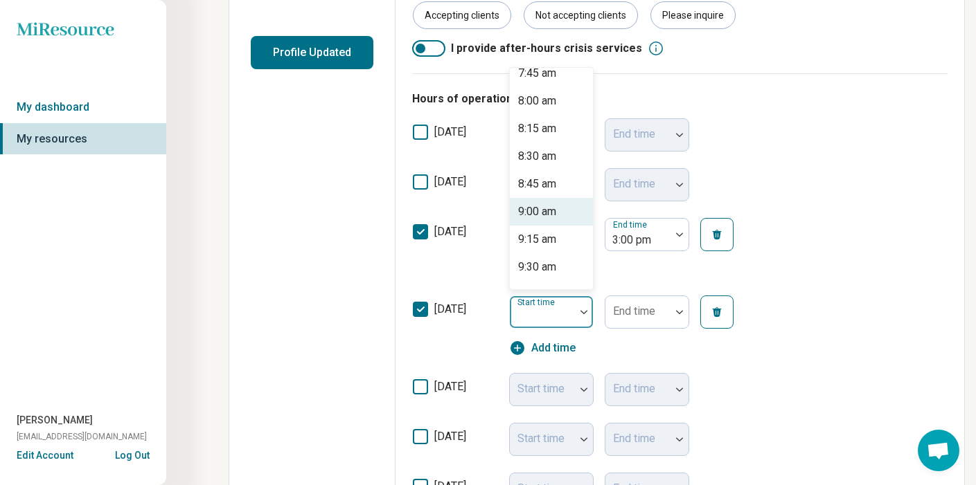
click at [548, 215] on div "9:00 am" at bounding box center [537, 212] width 38 height 17
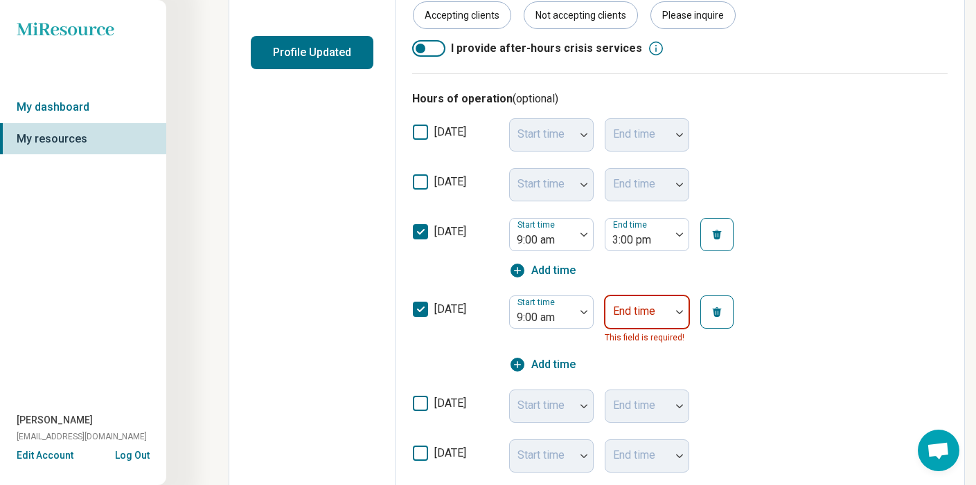
click at [629, 311] on div "End time" at bounding box center [646, 312] width 84 height 33
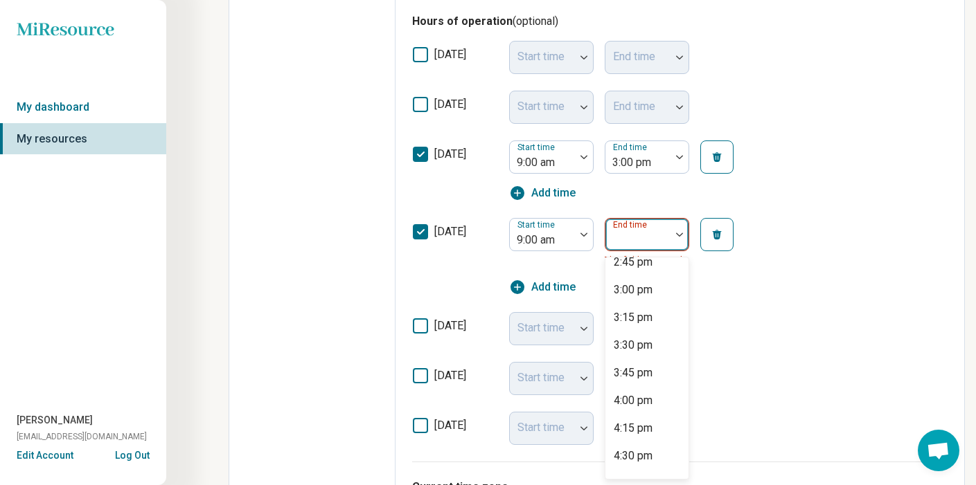
scroll to position [625, 0]
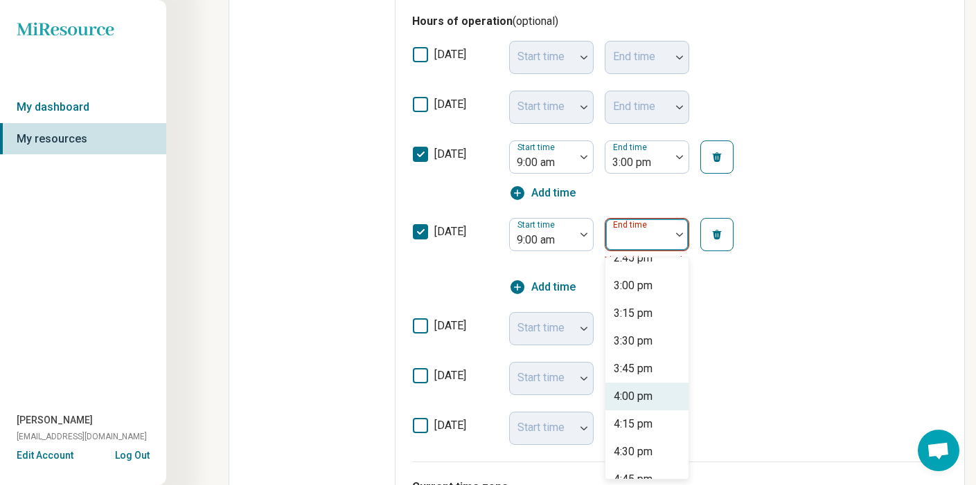
click at [635, 390] on div "4:00 pm" at bounding box center [632, 396] width 39 height 17
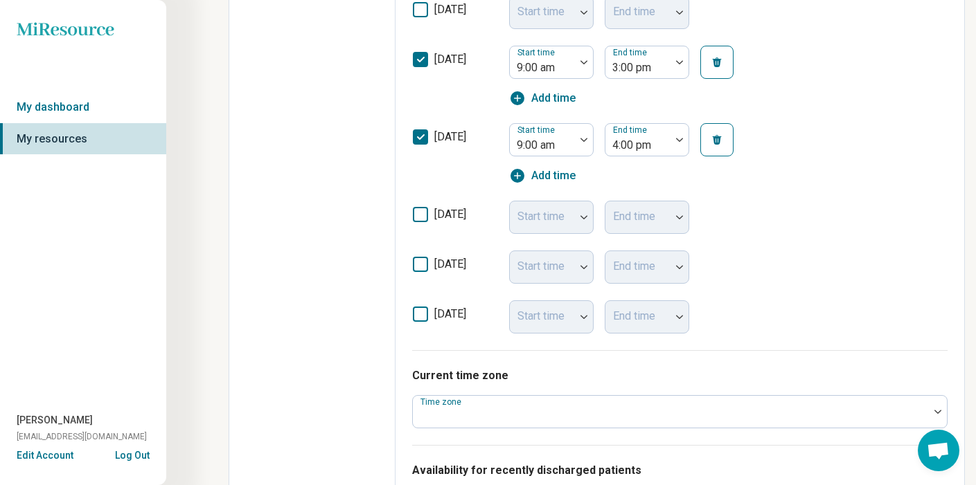
scroll to position [523, 0]
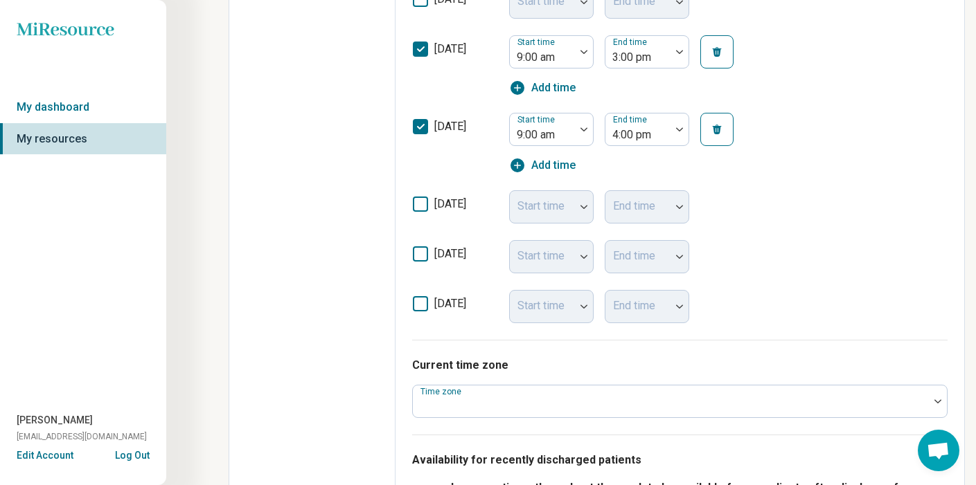
click at [543, 303] on div "Start time" at bounding box center [551, 306] width 84 height 33
click at [582, 303] on div "Start time" at bounding box center [551, 306] width 84 height 33
click at [420, 305] on icon at bounding box center [420, 303] width 15 height 15
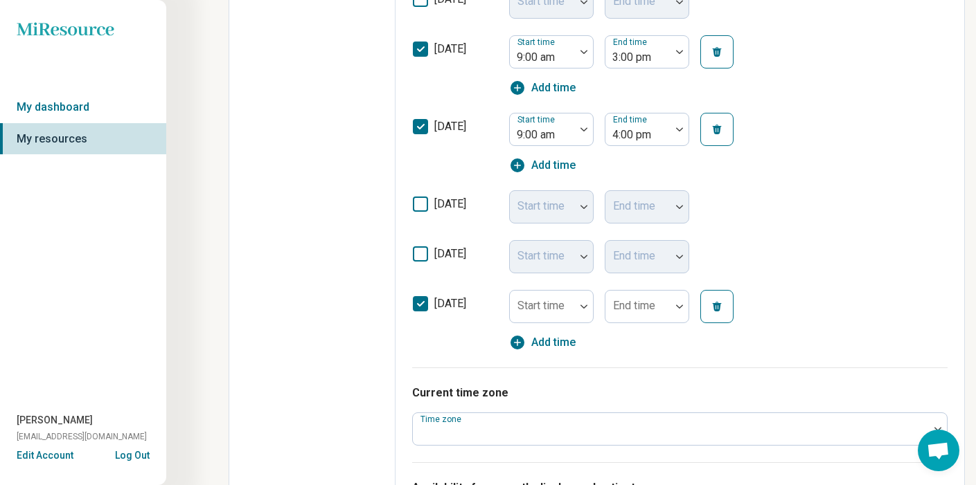
scroll to position [8, 4]
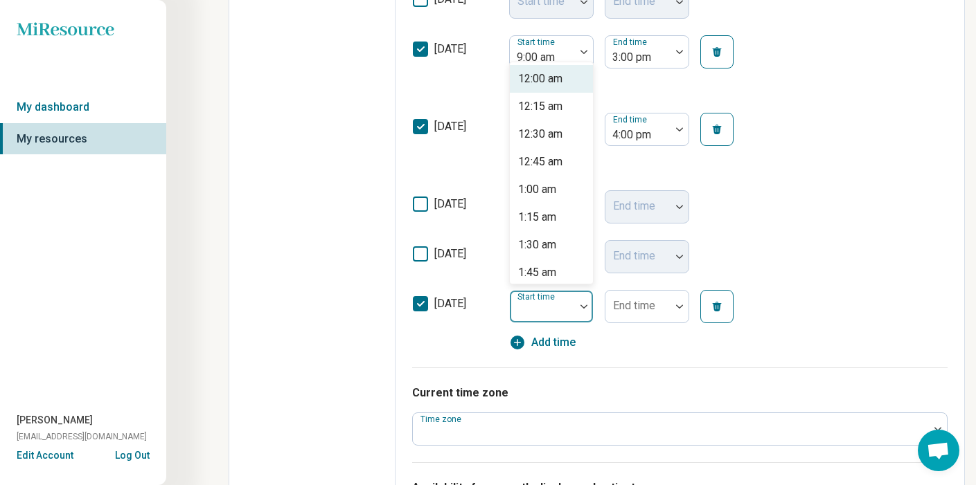
click at [570, 309] on div at bounding box center [542, 306] width 65 height 30
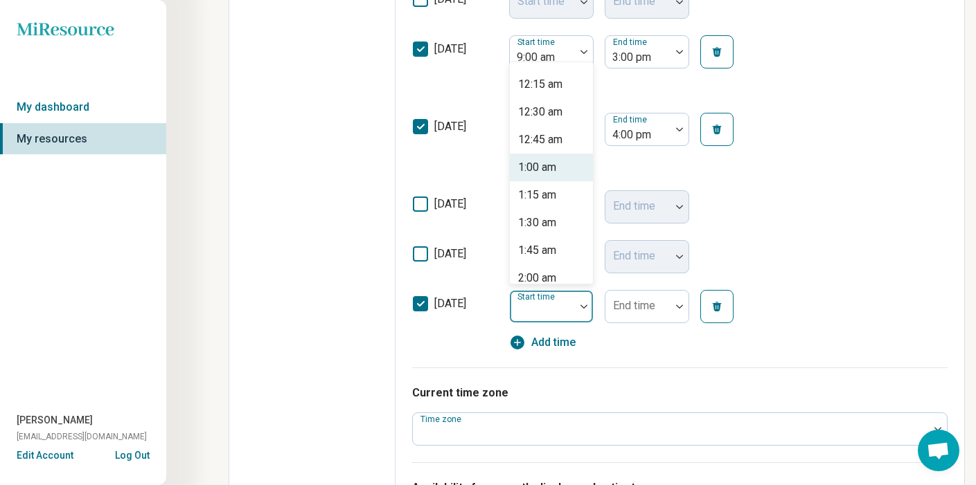
scroll to position [0, 0]
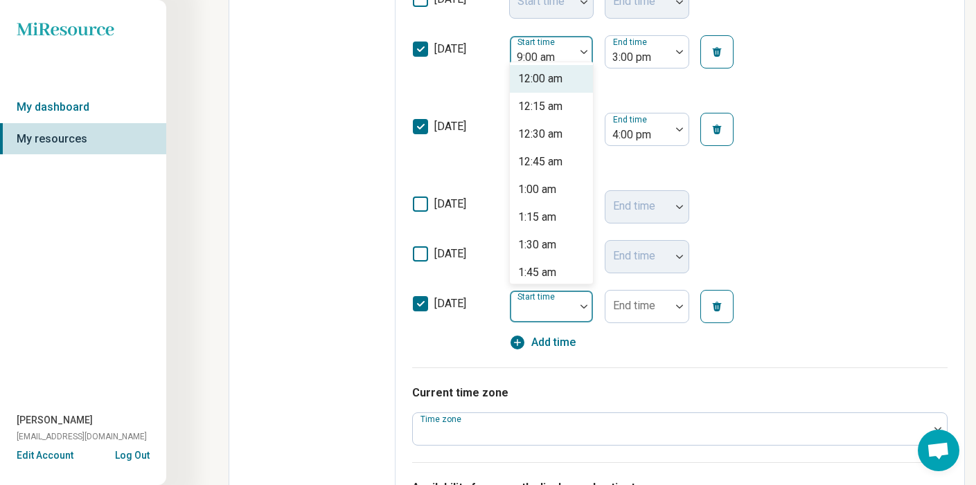
click at [547, 57] on div at bounding box center [542, 57] width 54 height 19
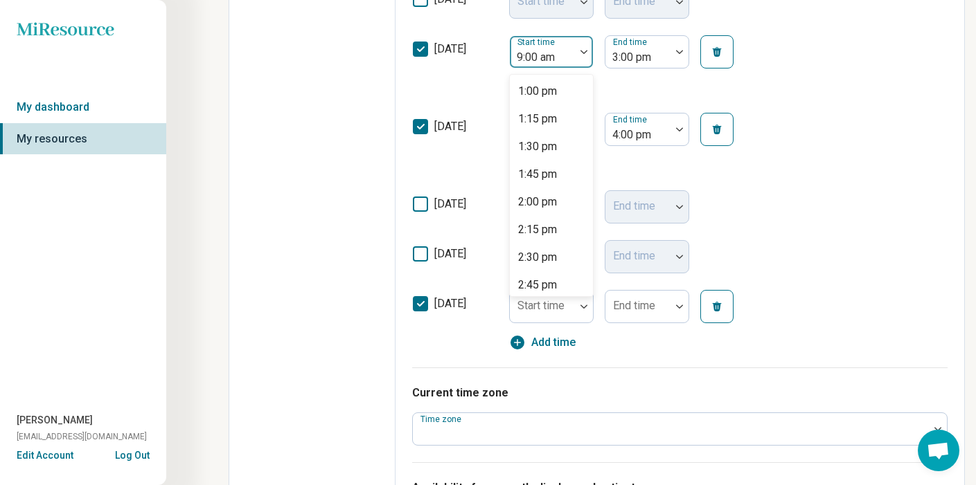
scroll to position [1462, 0]
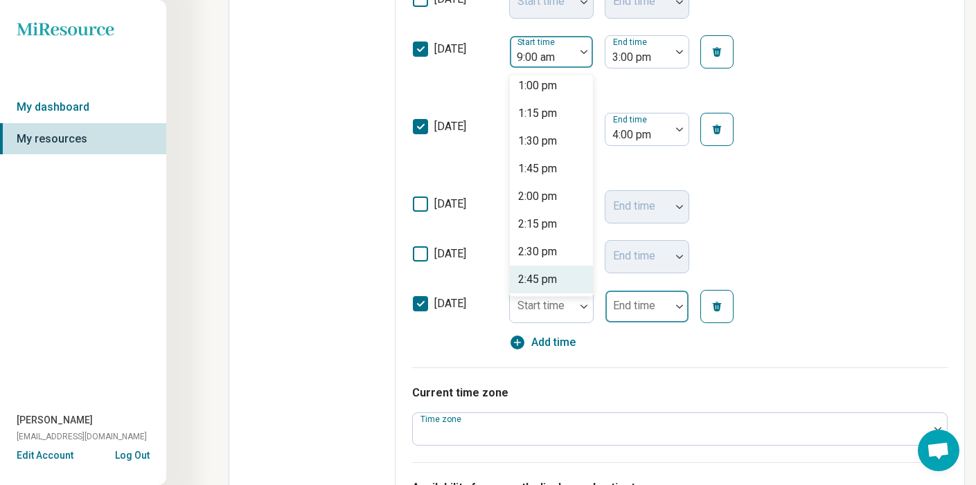
click at [638, 307] on div "End time" at bounding box center [646, 306] width 84 height 33
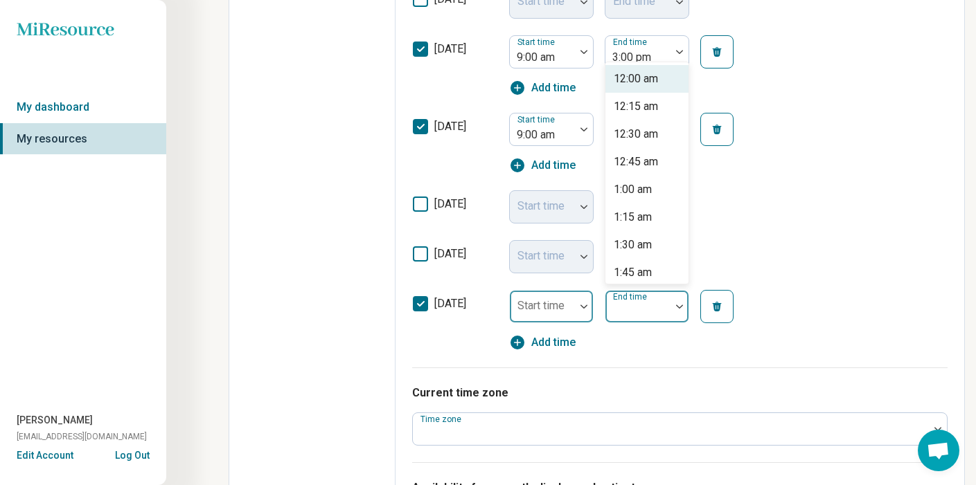
click at [566, 302] on div "Start time" at bounding box center [551, 306] width 84 height 33
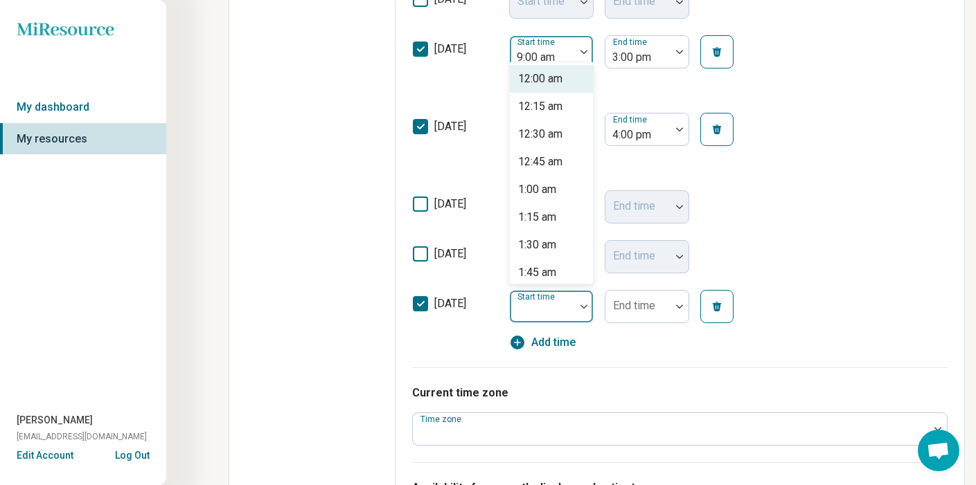
click at [541, 60] on div at bounding box center [542, 57] width 54 height 19
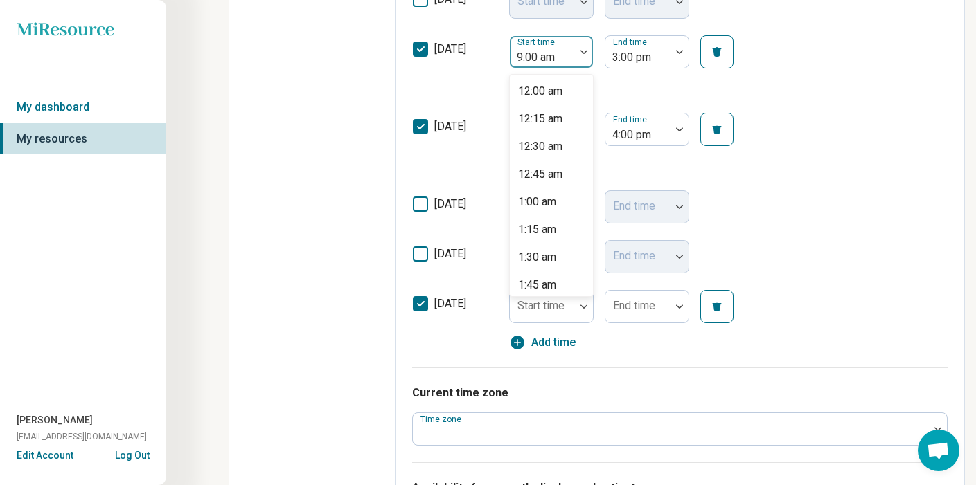
scroll to position [837, 0]
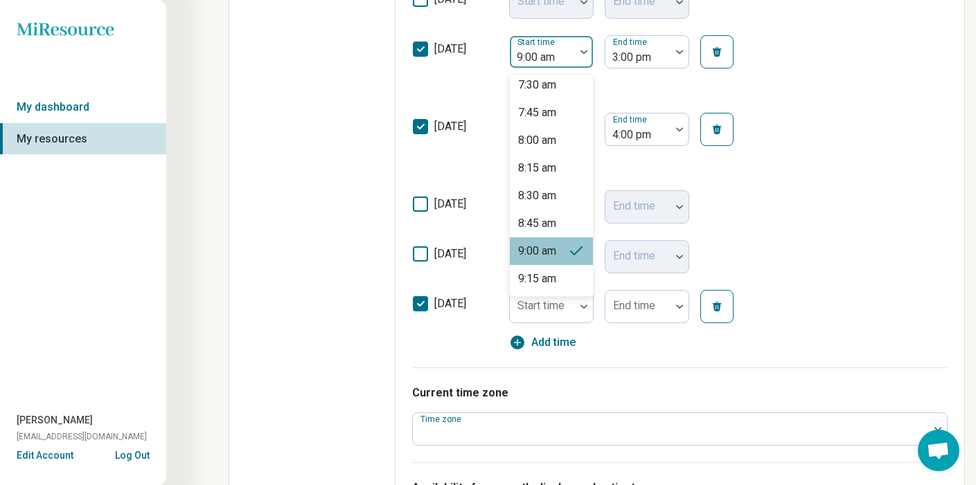
click at [546, 260] on div "9:00 am" at bounding box center [537, 251] width 38 height 17
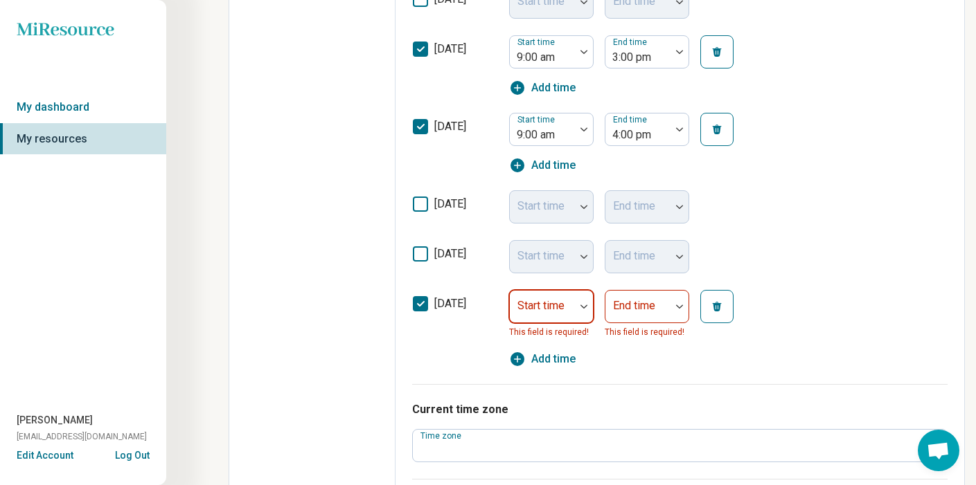
click at [575, 309] on div at bounding box center [542, 306] width 65 height 30
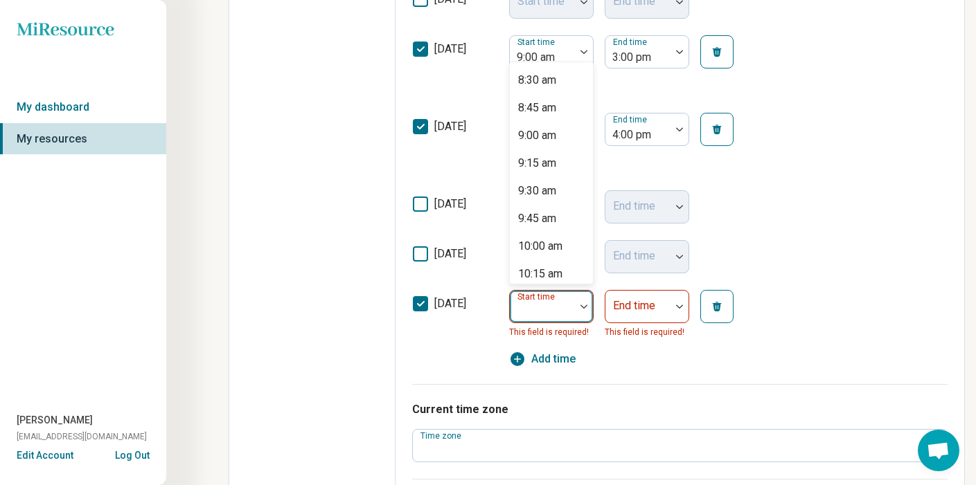
scroll to position [941, 0]
click at [546, 134] on div "9:00 am" at bounding box center [537, 135] width 38 height 17
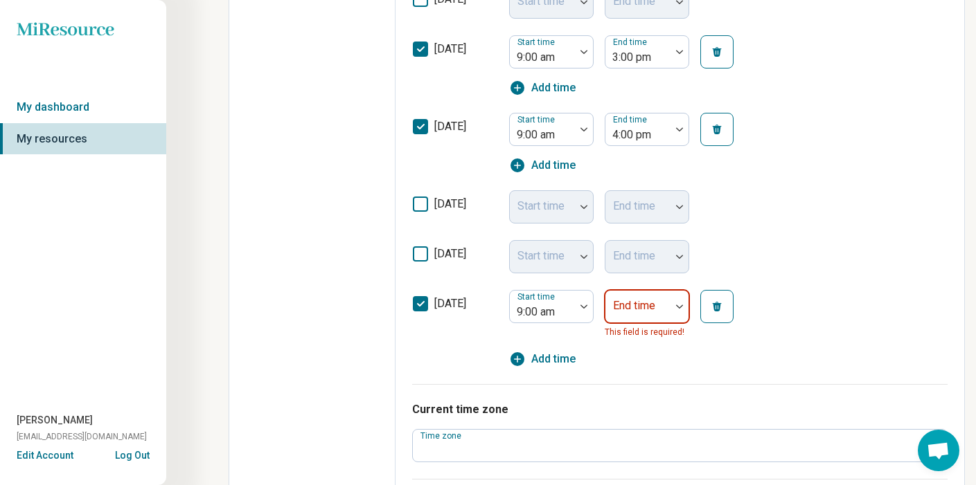
click at [651, 312] on div at bounding box center [638, 312] width 54 height 19
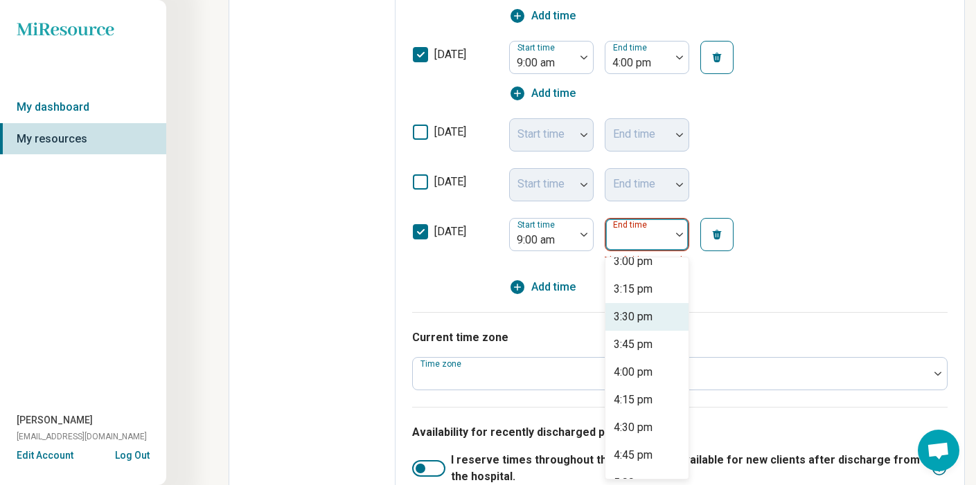
scroll to position [651, 0]
click at [636, 368] on div "4:00 pm" at bounding box center [632, 371] width 39 height 17
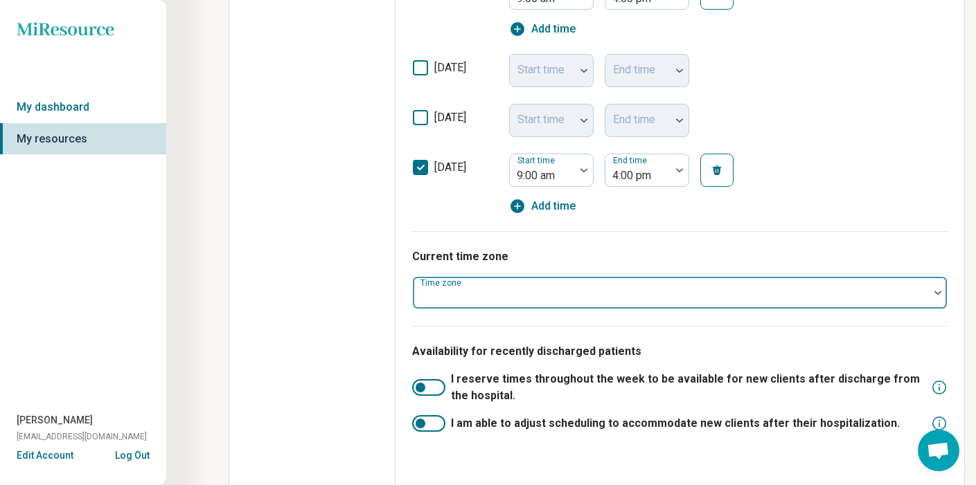
click at [518, 278] on div "Time zone" at bounding box center [679, 292] width 535 height 33
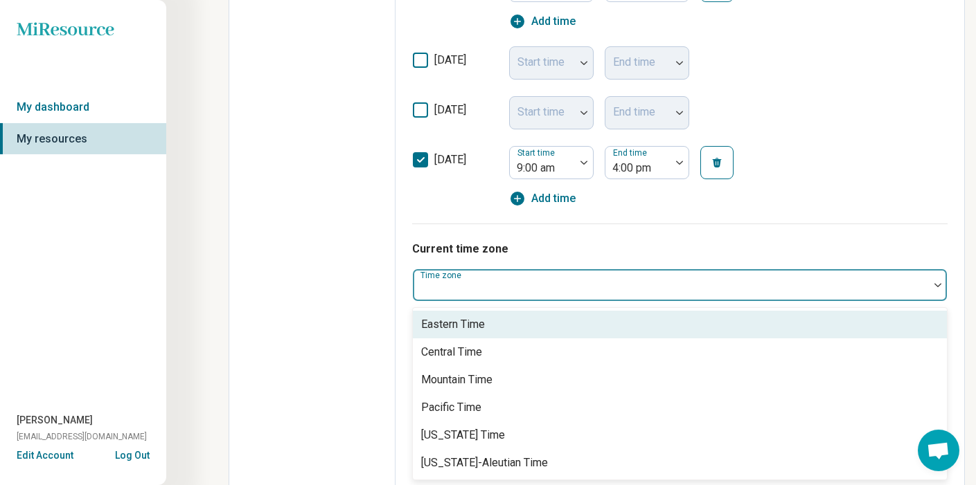
scroll to position [668, 0]
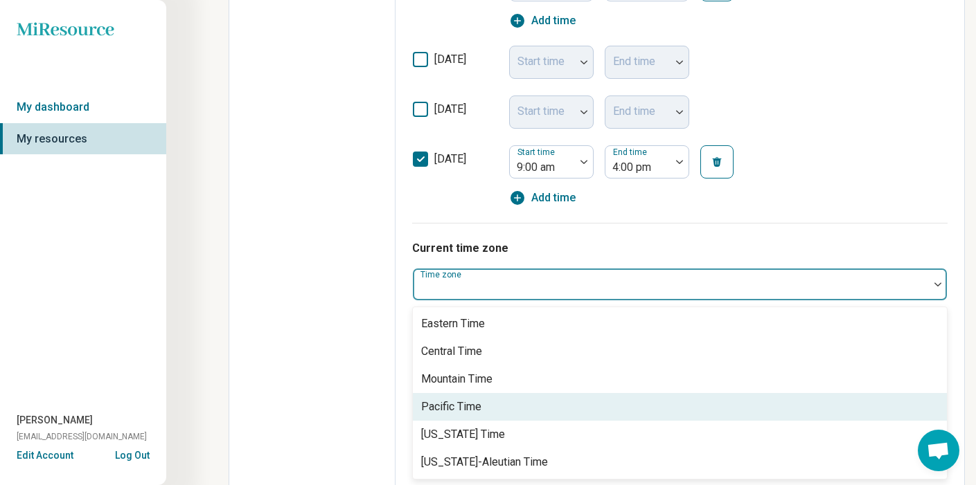
click at [486, 406] on div "Pacific Time" at bounding box center [680, 407] width 534 height 28
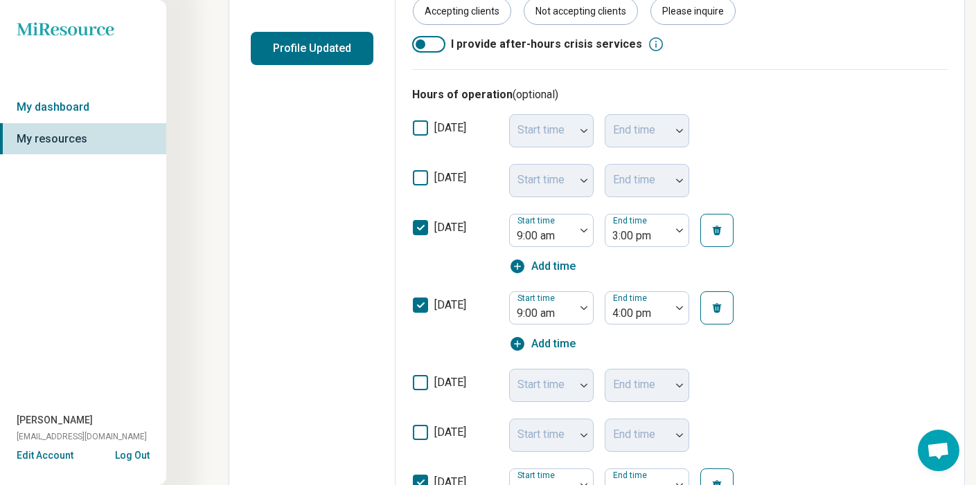
scroll to position [338, 0]
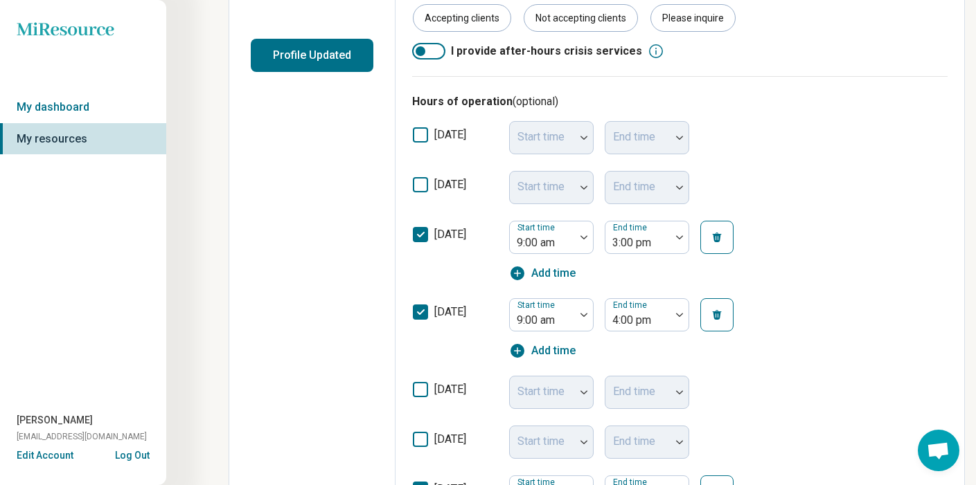
click at [427, 442] on icon at bounding box center [420, 439] width 15 height 15
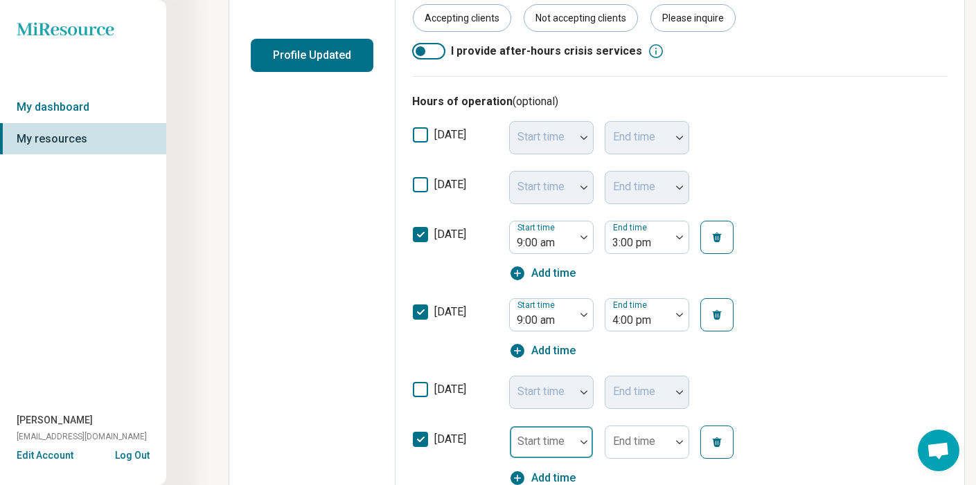
click at [542, 431] on div "Start time" at bounding box center [551, 442] width 84 height 33
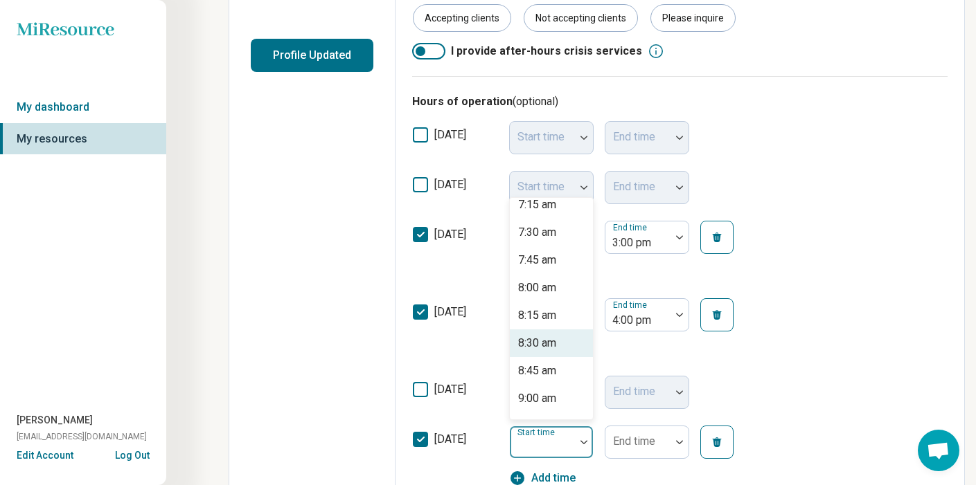
scroll to position [820, 0]
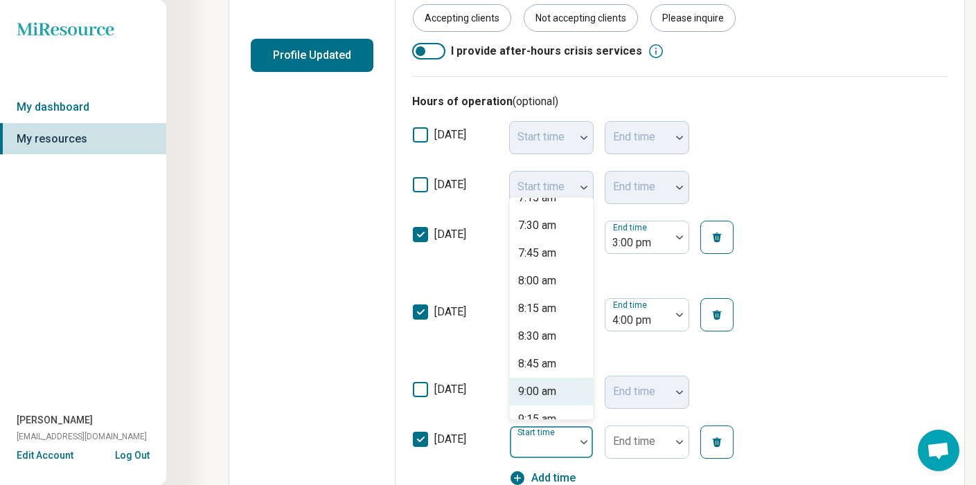
click at [550, 387] on div "9:00 am" at bounding box center [537, 392] width 38 height 17
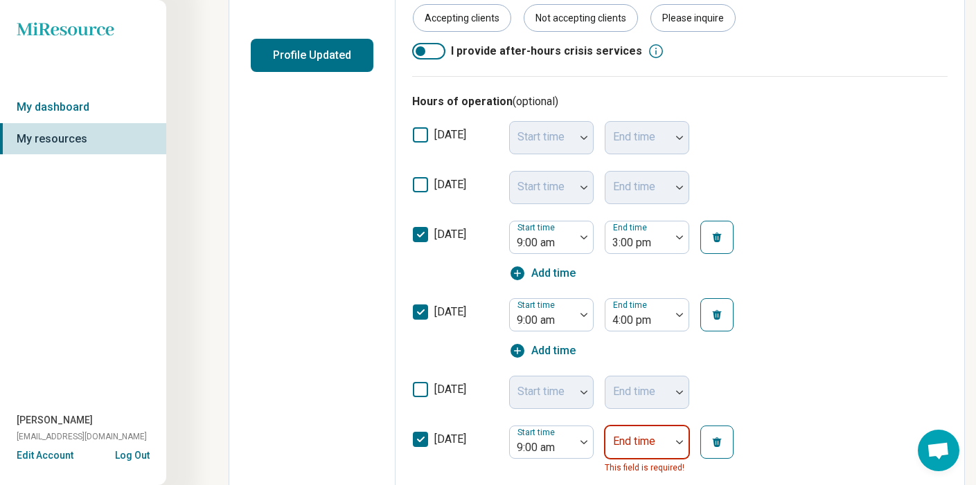
click at [620, 435] on div "End time" at bounding box center [646, 442] width 84 height 33
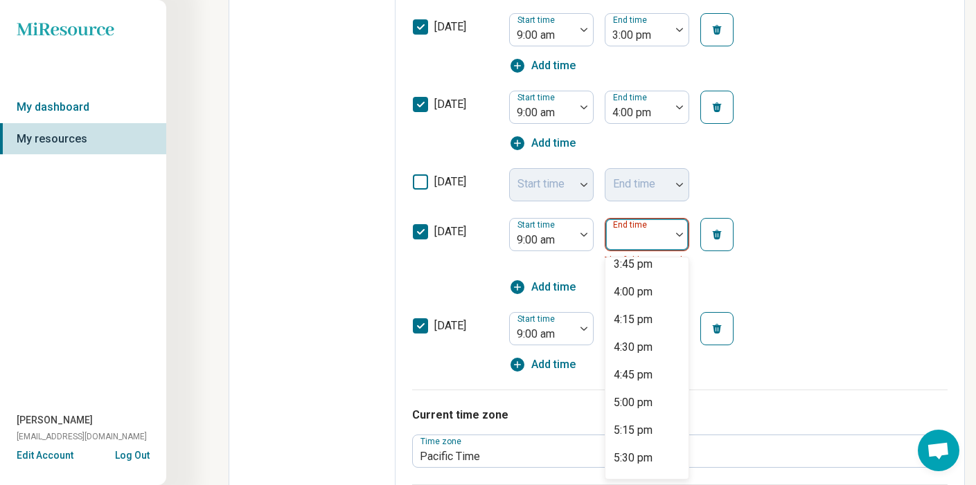
scroll to position [733, 0]
click at [647, 291] on div "4:00 pm" at bounding box center [632, 289] width 39 height 17
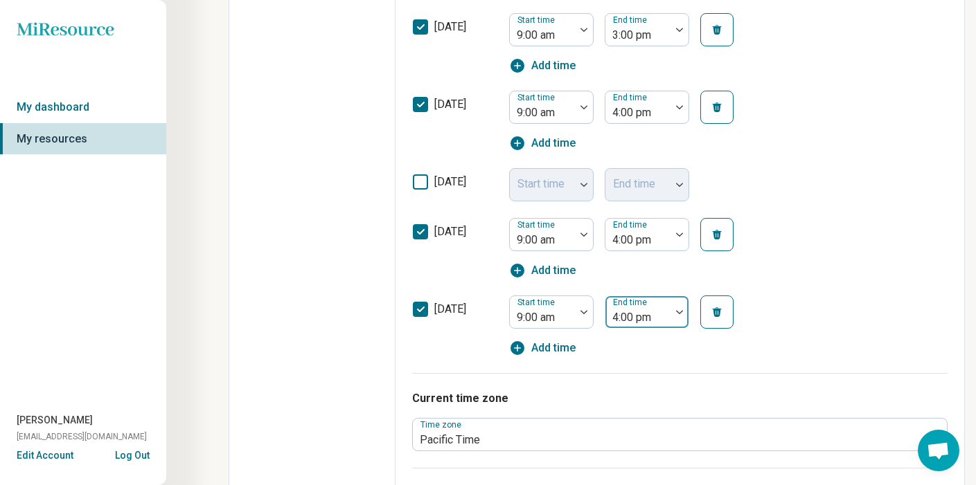
click at [677, 310] on div at bounding box center [679, 312] width 18 height 32
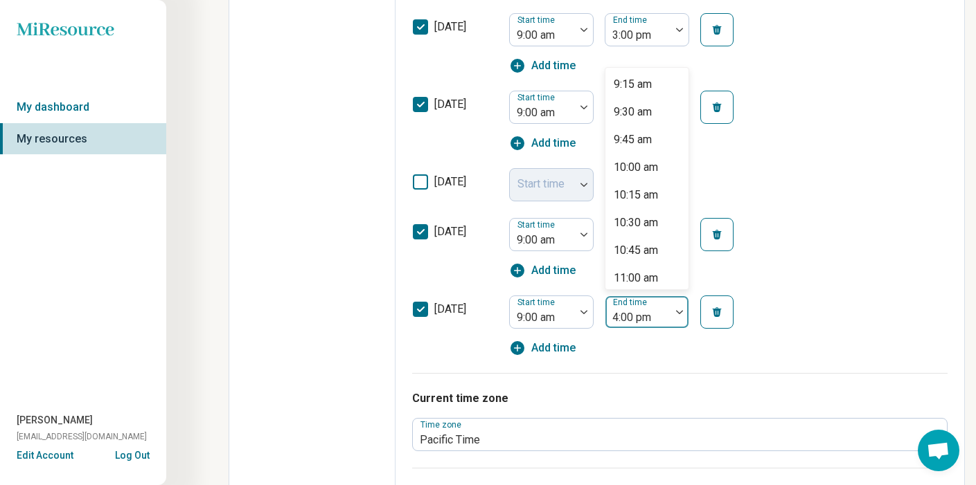
scroll to position [588, 0]
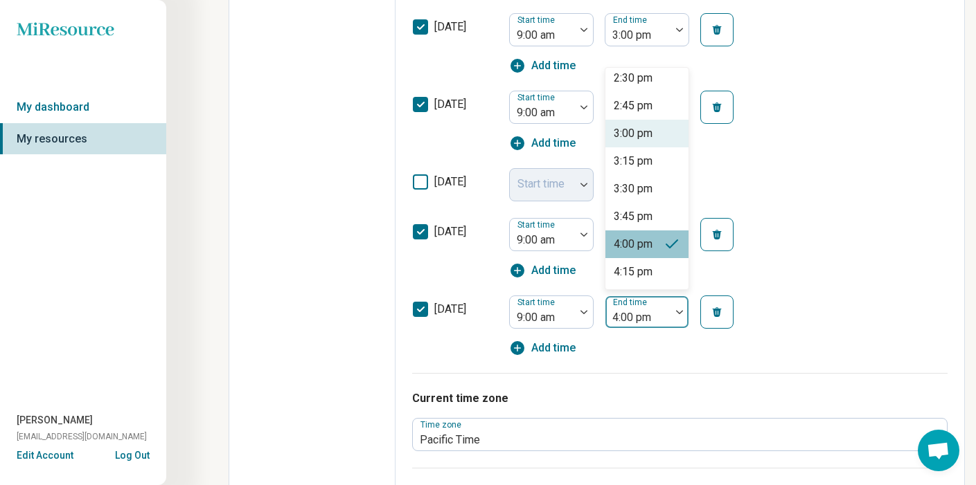
click at [642, 134] on div "3:00 pm" at bounding box center [632, 133] width 39 height 17
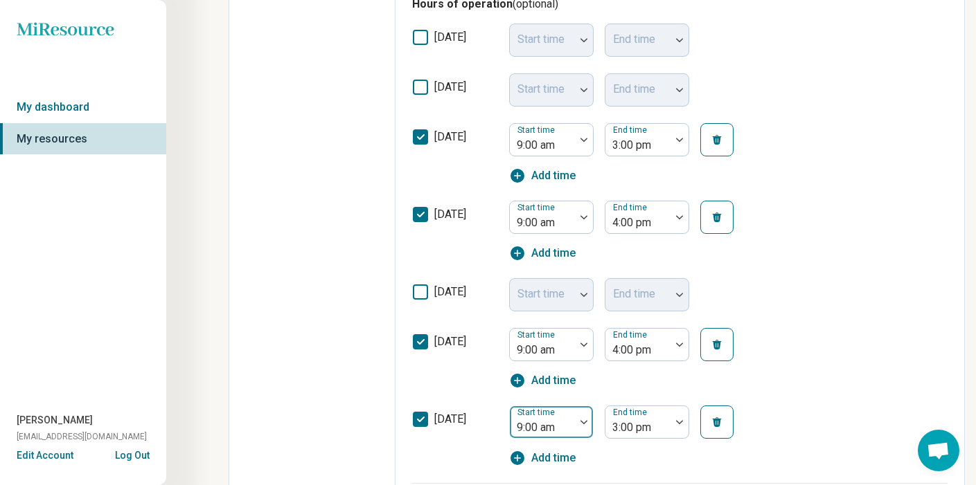
scroll to position [433, 0]
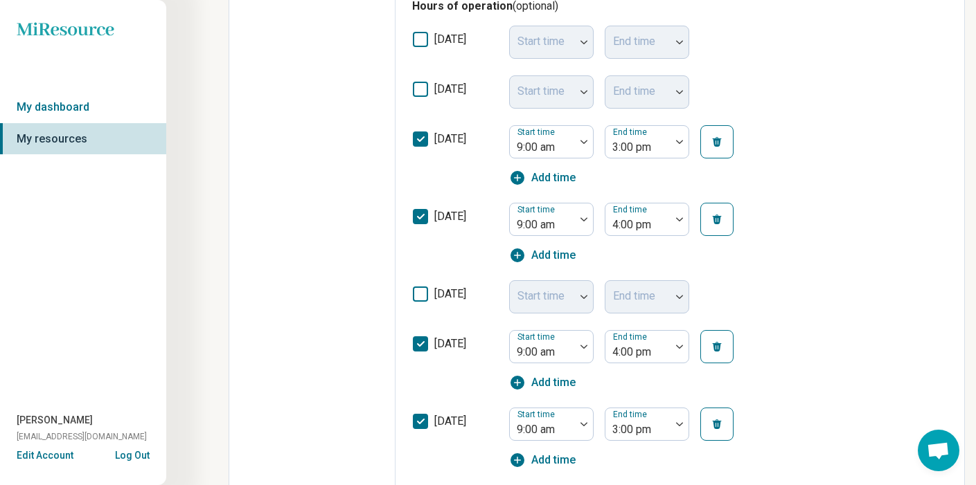
click at [420, 291] on icon at bounding box center [420, 294] width 15 height 15
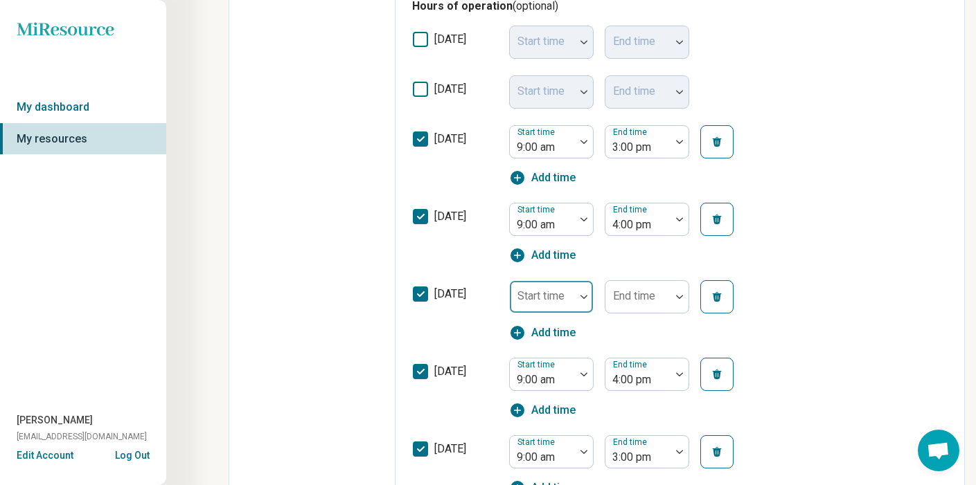
click at [579, 299] on div at bounding box center [584, 297] width 18 height 4
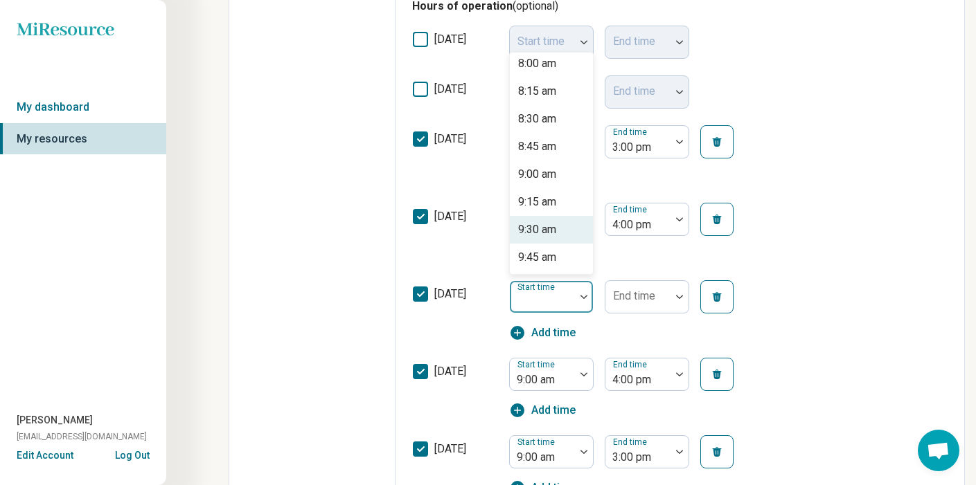
scroll to position [897, 0]
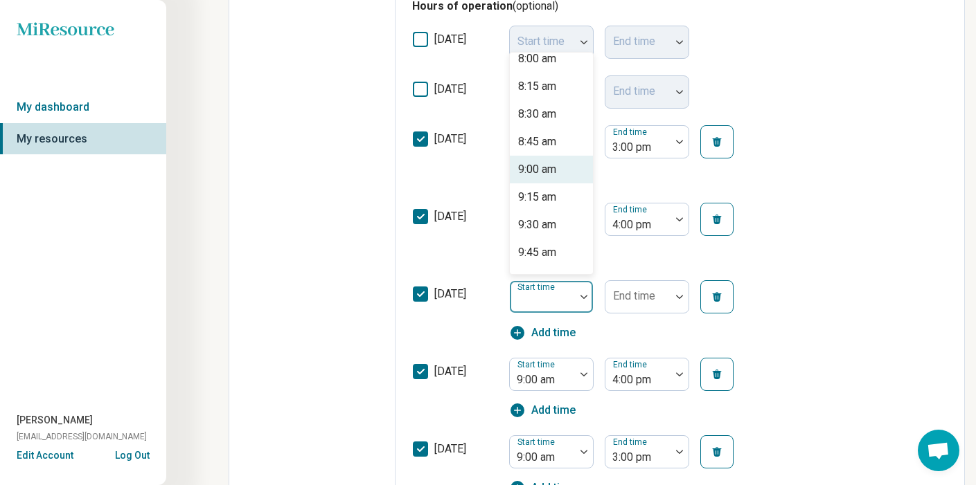
click at [560, 170] on div "9:00 am" at bounding box center [551, 170] width 83 height 28
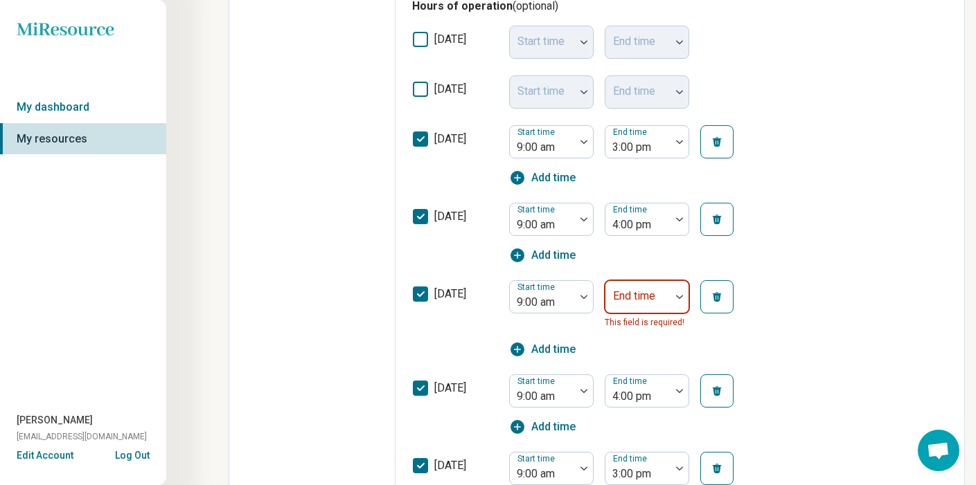
click at [657, 297] on div at bounding box center [638, 302] width 54 height 19
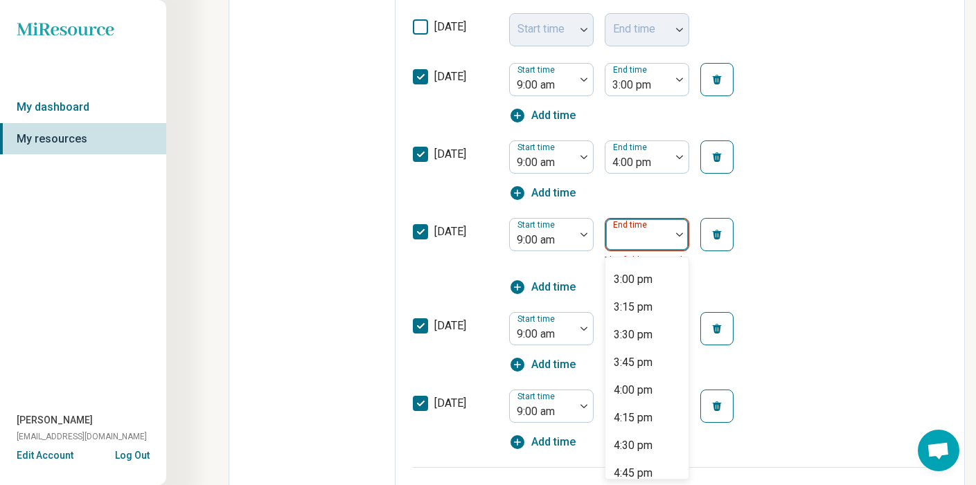
scroll to position [633, 0]
click at [638, 282] on div "3:00 pm" at bounding box center [632, 278] width 39 height 17
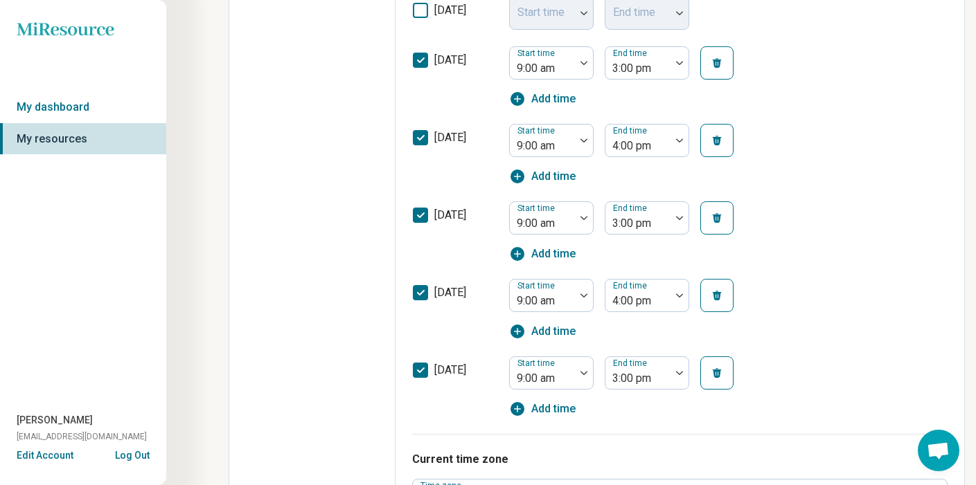
scroll to position [0, 0]
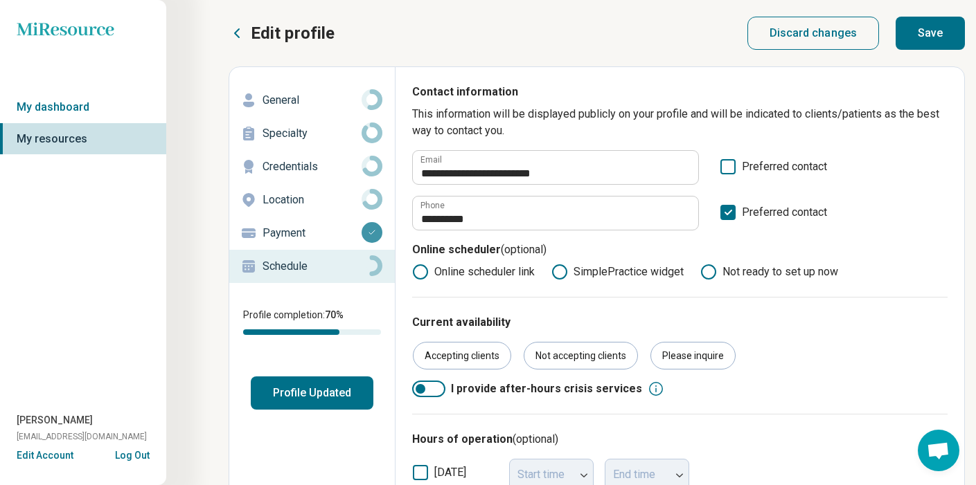
click at [926, 26] on button "Save" at bounding box center [929, 33] width 69 height 33
click at [299, 137] on p "Specialty" at bounding box center [311, 133] width 99 height 17
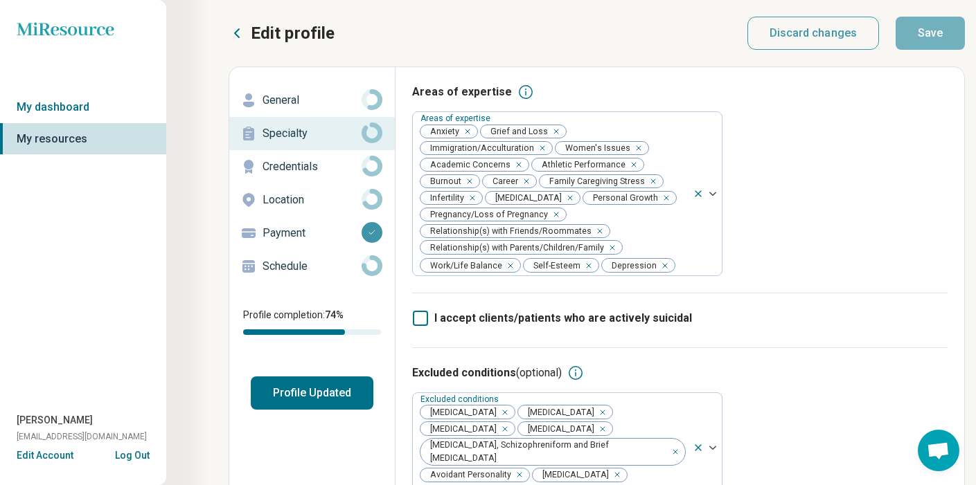
click at [304, 199] on p "Location" at bounding box center [311, 200] width 99 height 17
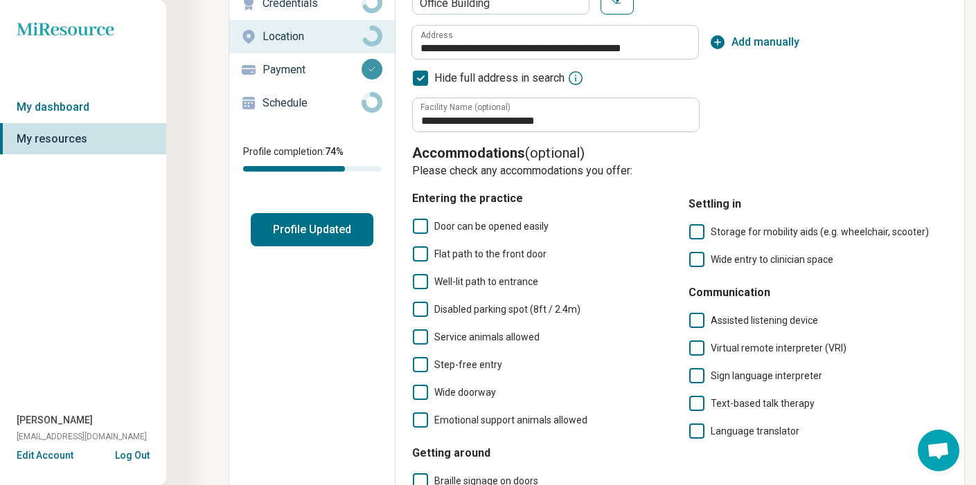
scroll to position [390, 0]
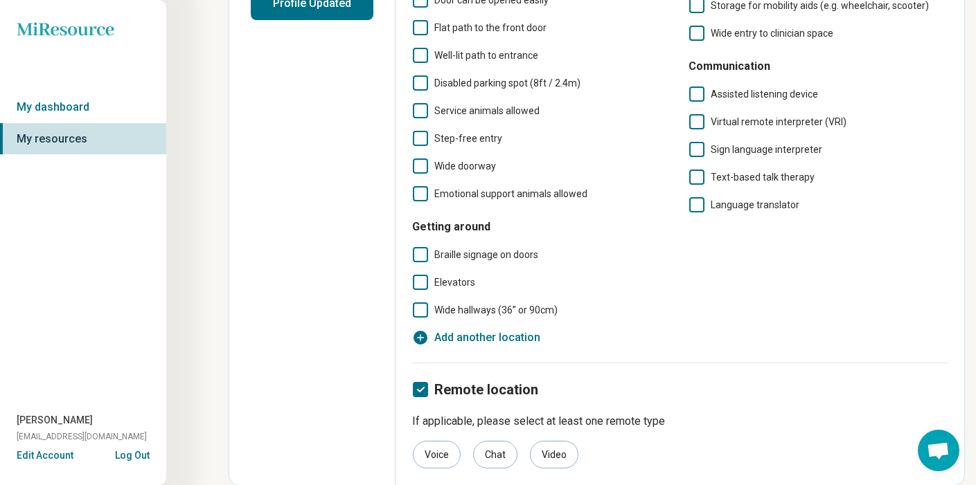
click at [420, 391] on polyline at bounding box center [420, 390] width 6 height 4
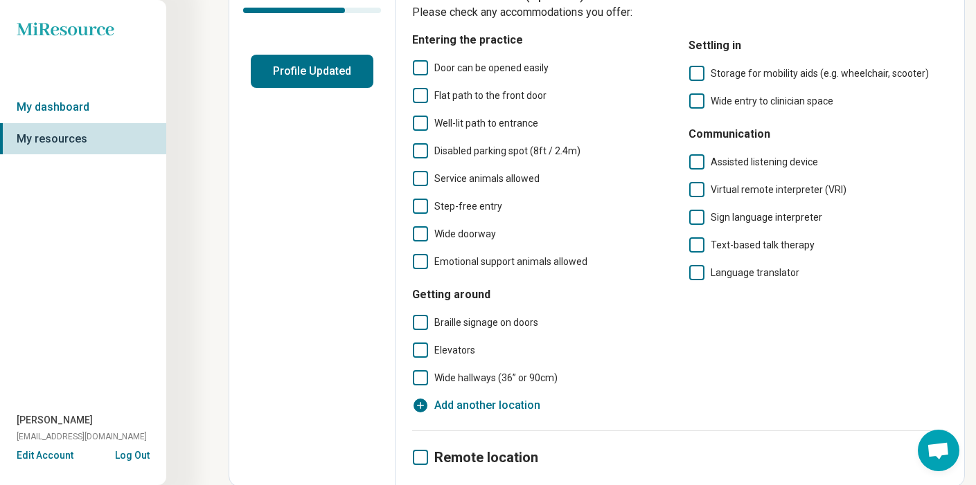
scroll to position [323, 0]
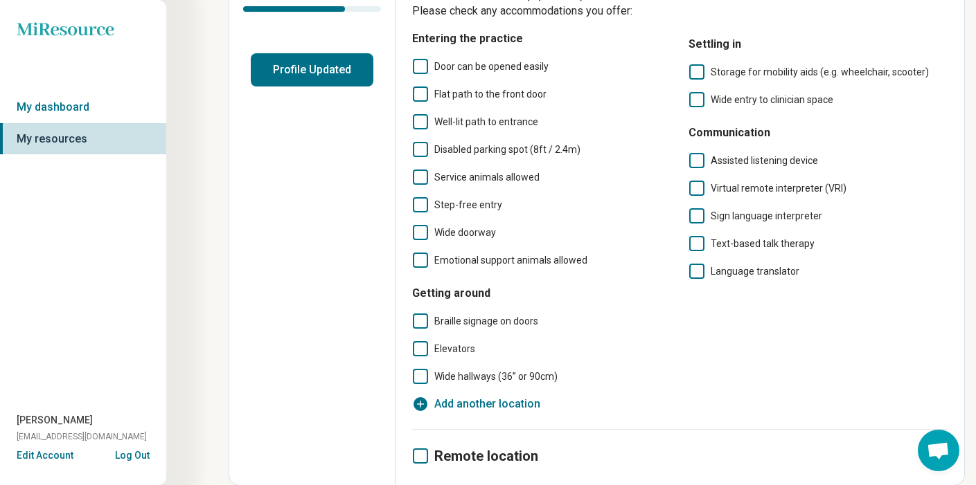
click at [423, 456] on icon at bounding box center [420, 456] width 15 height 15
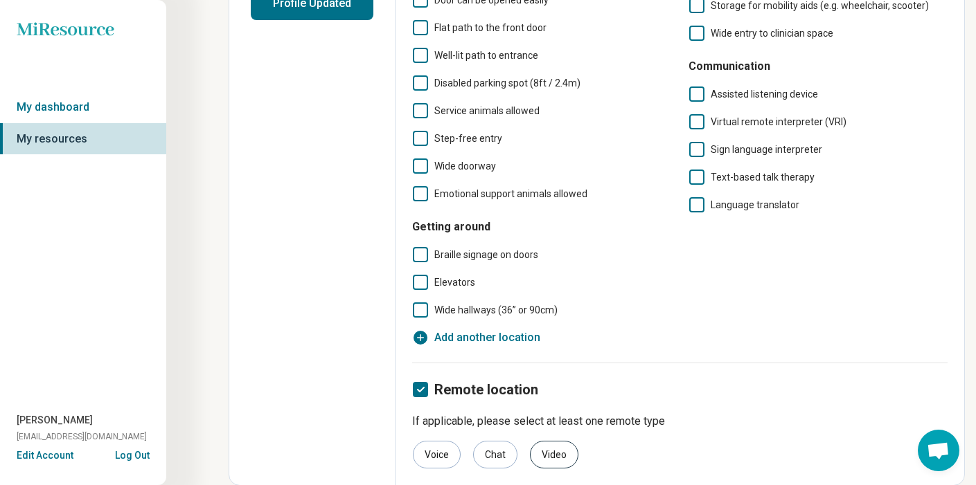
click at [548, 458] on div "Video" at bounding box center [554, 455] width 48 height 28
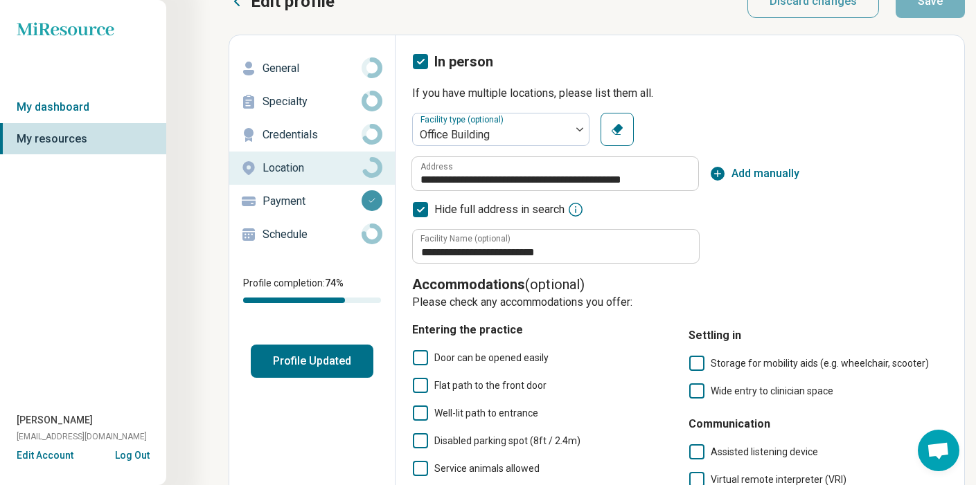
scroll to position [0, 0]
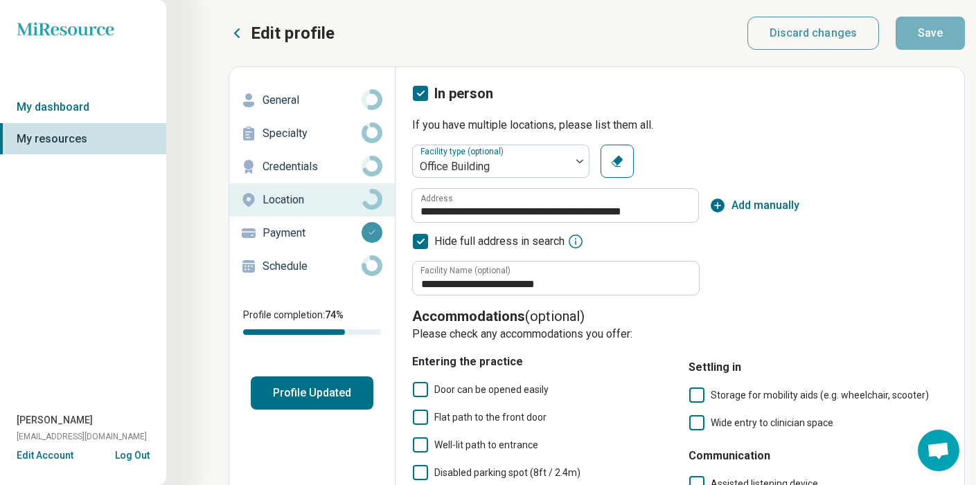
click at [291, 263] on p "Schedule" at bounding box center [311, 266] width 99 height 17
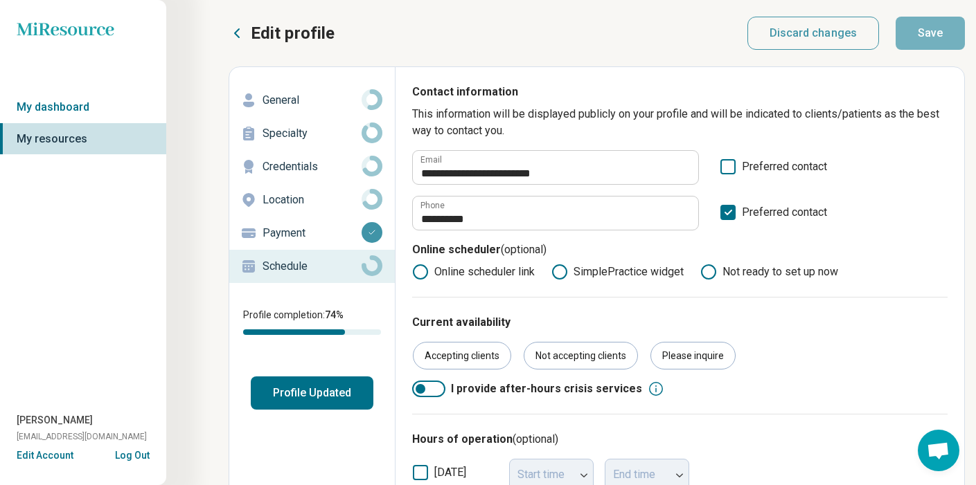
click at [321, 396] on button "Profile Updated" at bounding box center [312, 393] width 123 height 33
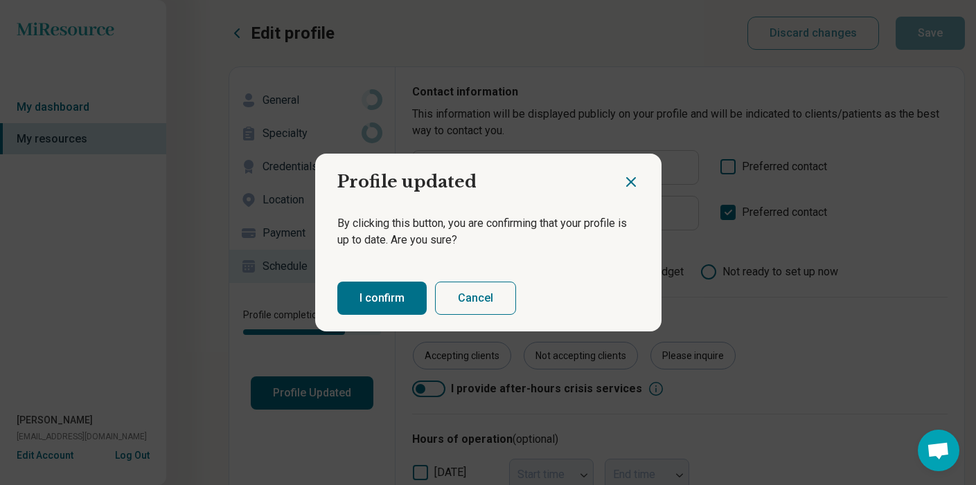
click at [370, 290] on button "I confirm" at bounding box center [381, 298] width 89 height 33
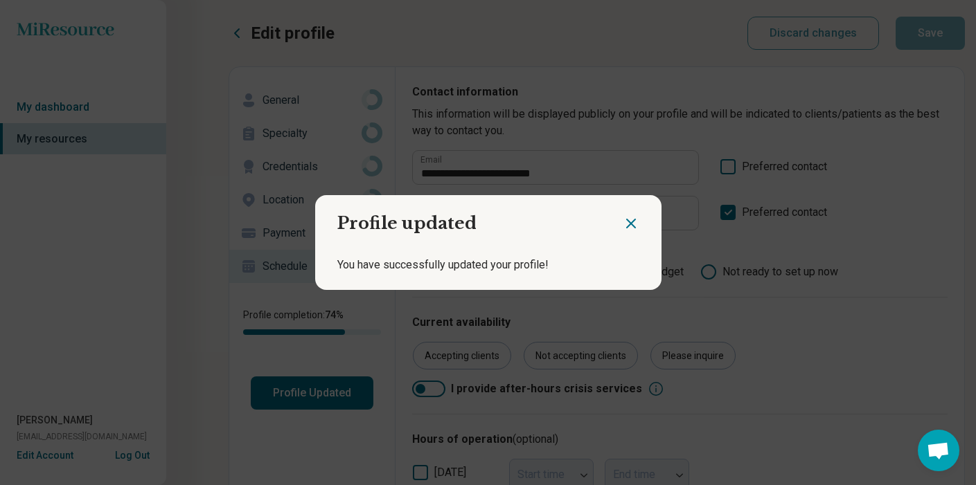
click at [625, 221] on icon "Close dialog" at bounding box center [630, 223] width 17 height 17
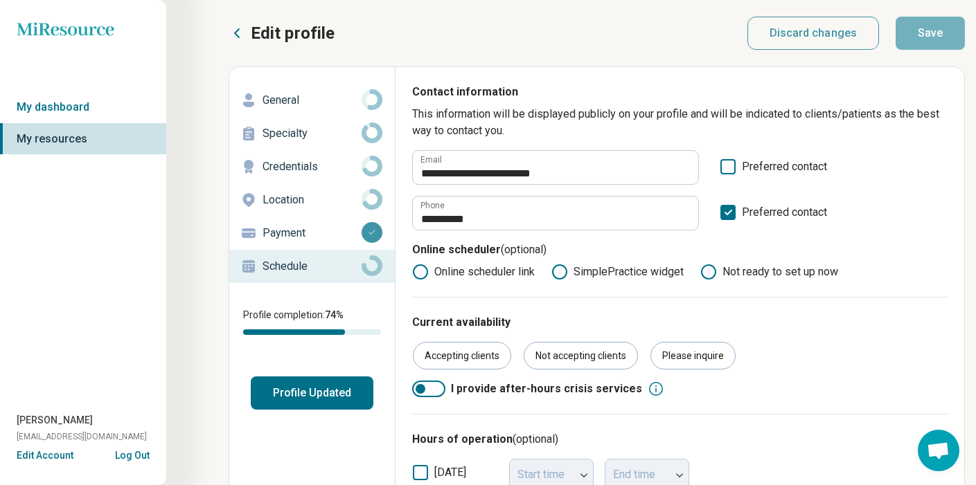
click at [132, 458] on button "Log Out" at bounding box center [132, 454] width 35 height 11
